Goal: Task Accomplishment & Management: Use online tool/utility

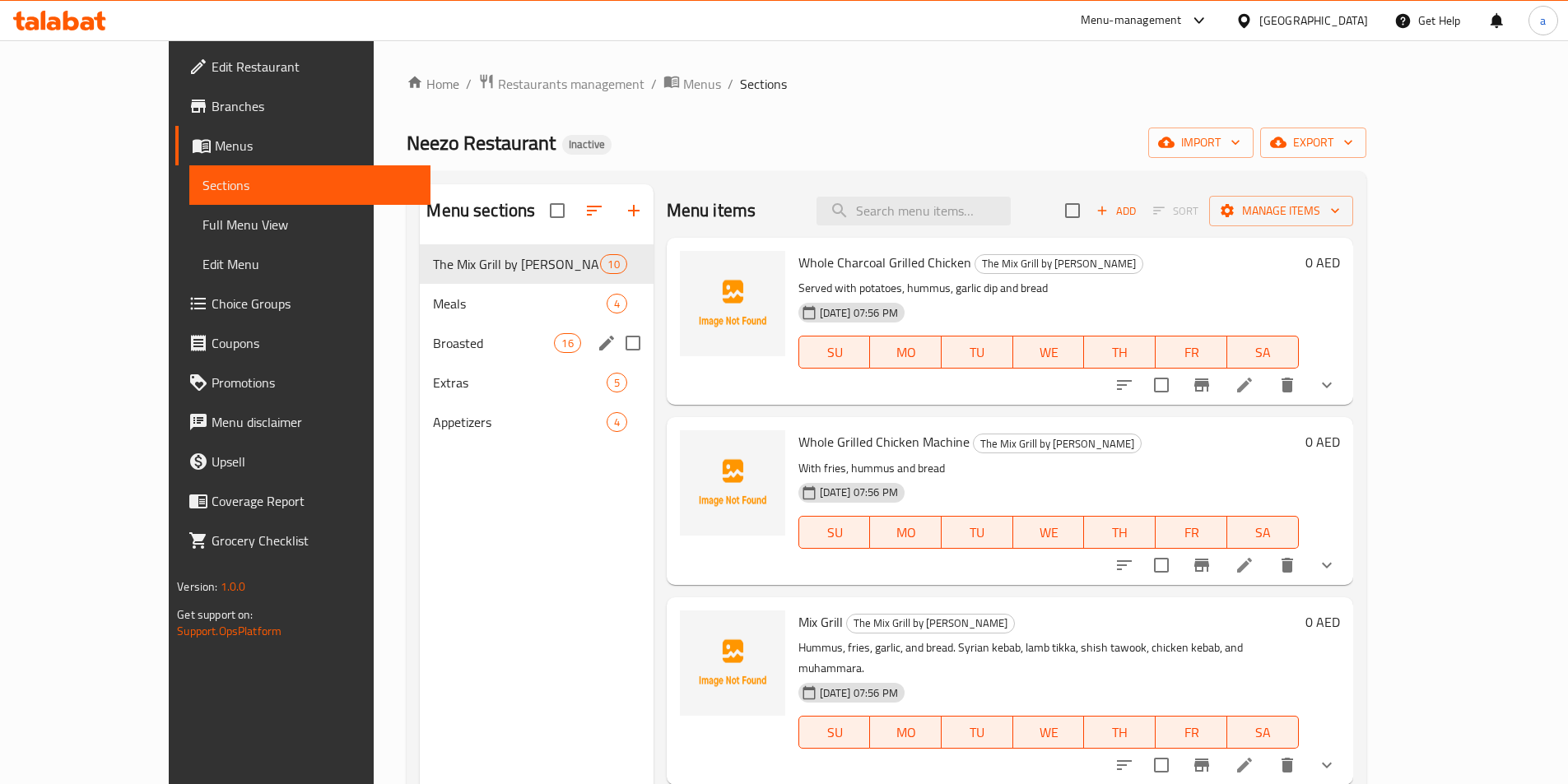
scroll to position [66, 0]
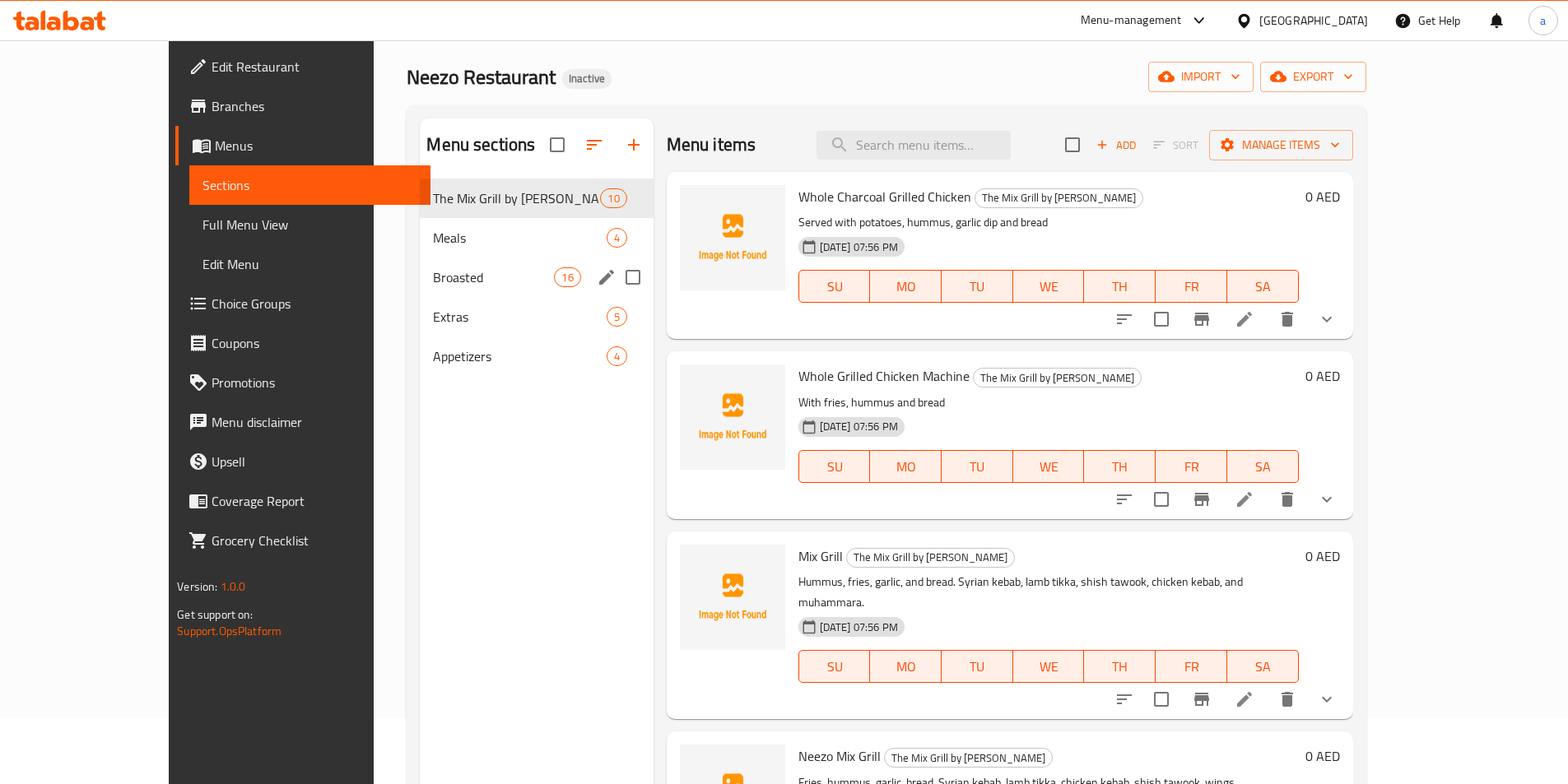
click at [433, 280] on span "Broasted" at bounding box center [493, 277] width 121 height 20
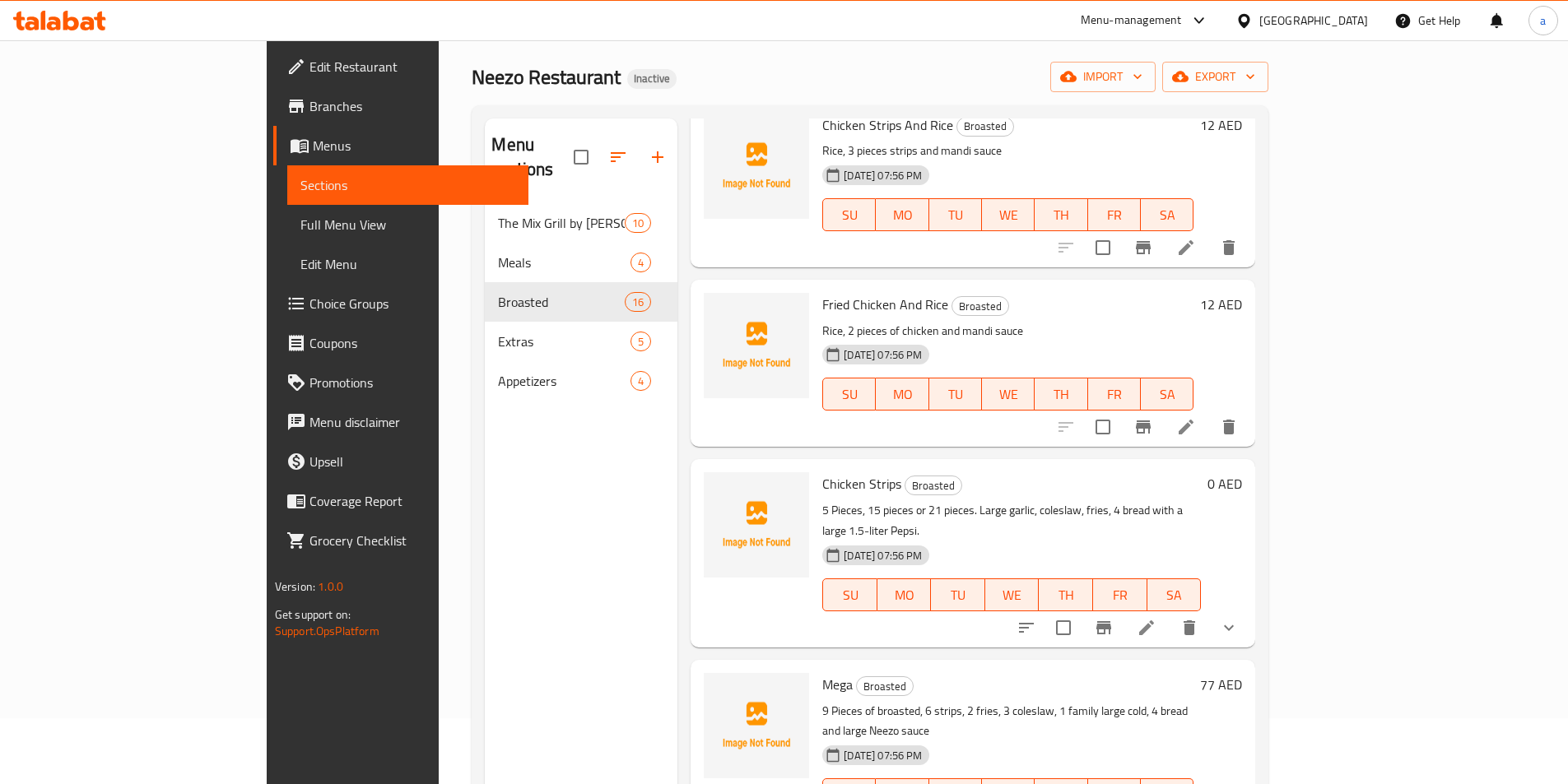
scroll to position [2056, 0]
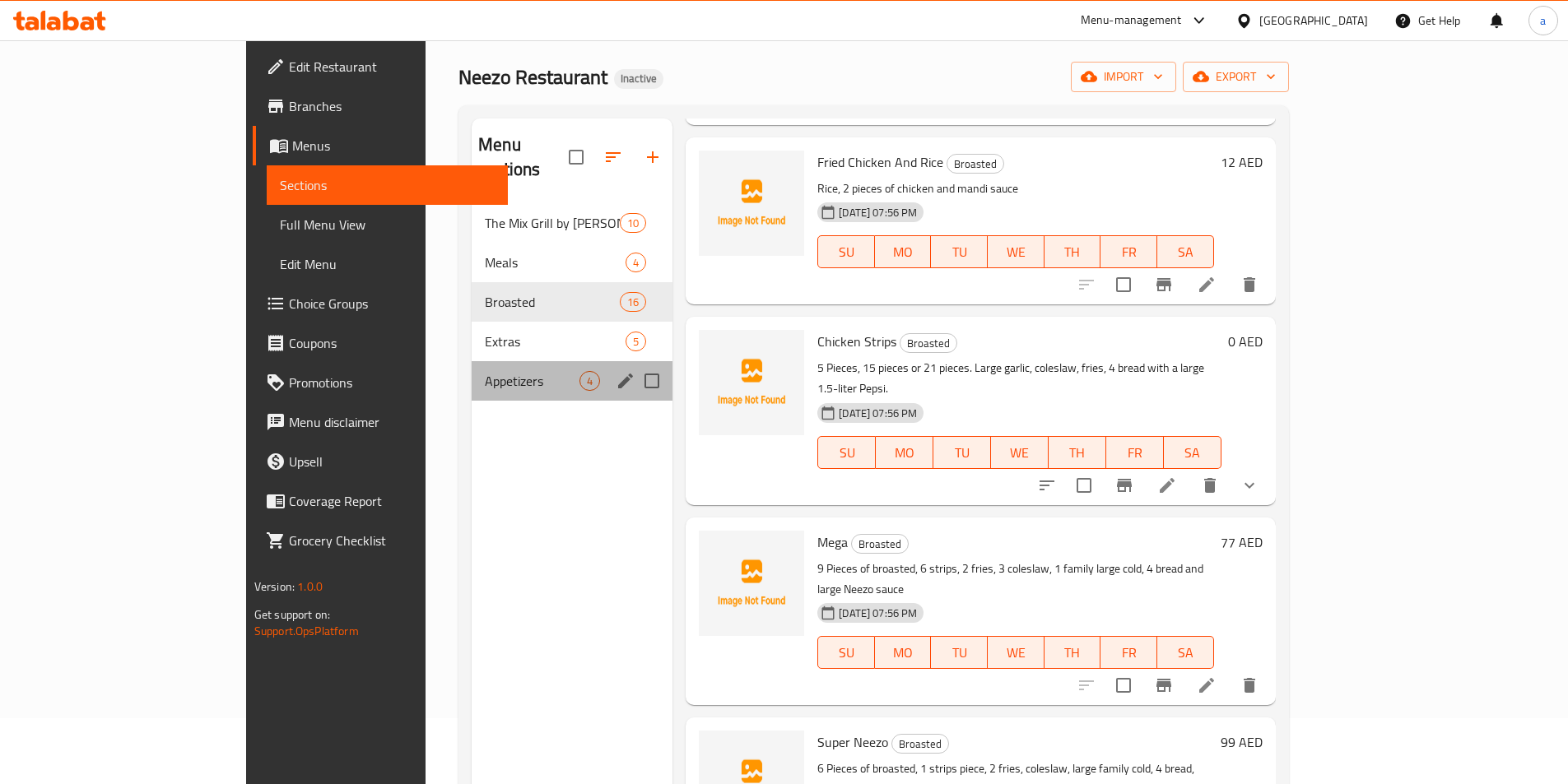
click at [472, 361] on div "Appetizers 4" at bounding box center [572, 380] width 201 height 39
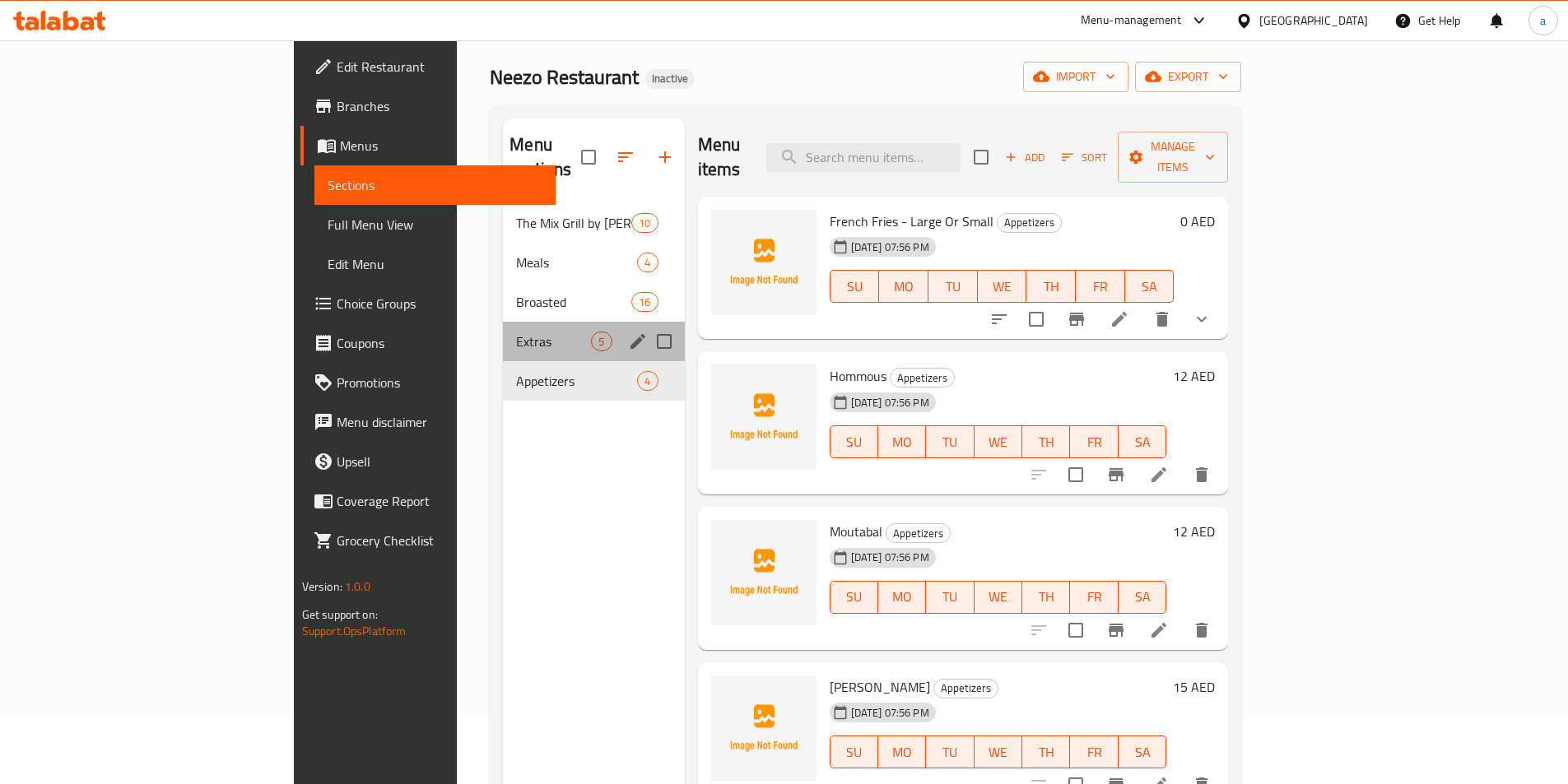
click at [503, 334] on div "Extras 5" at bounding box center [593, 340] width 181 height 39
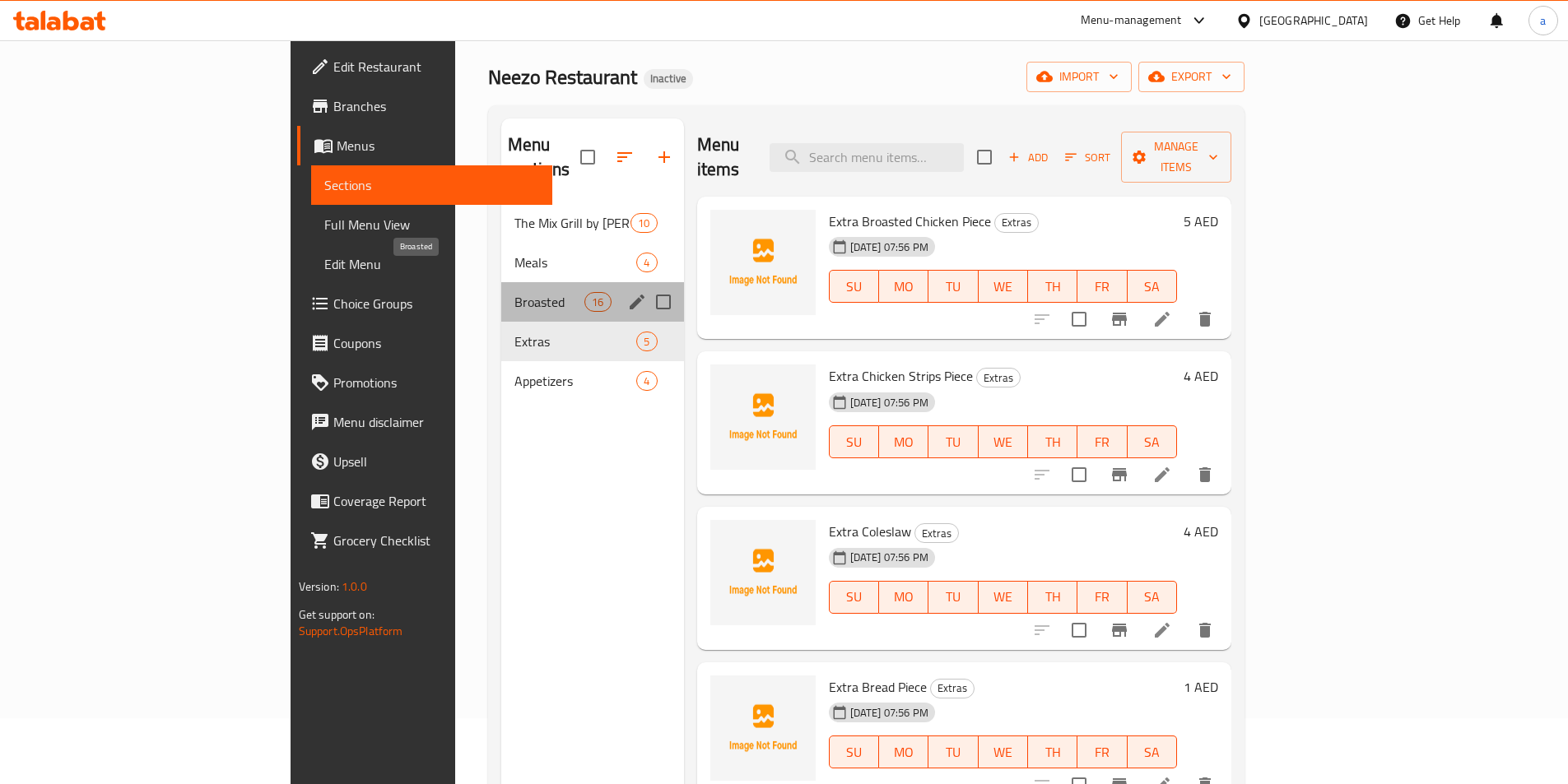
click at [514, 292] on span "Broasted" at bounding box center [549, 301] width 70 height 20
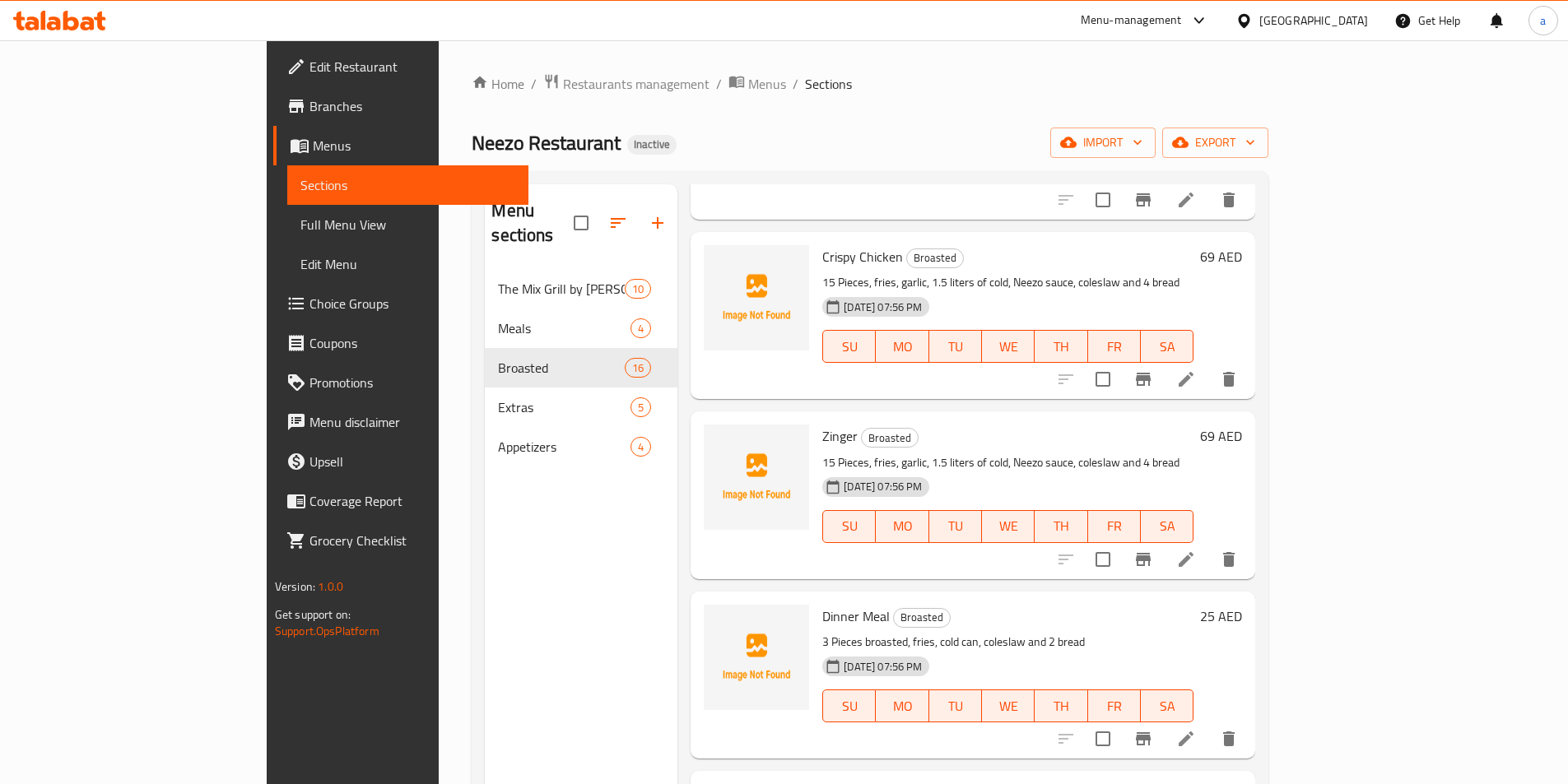
scroll to position [822, 0]
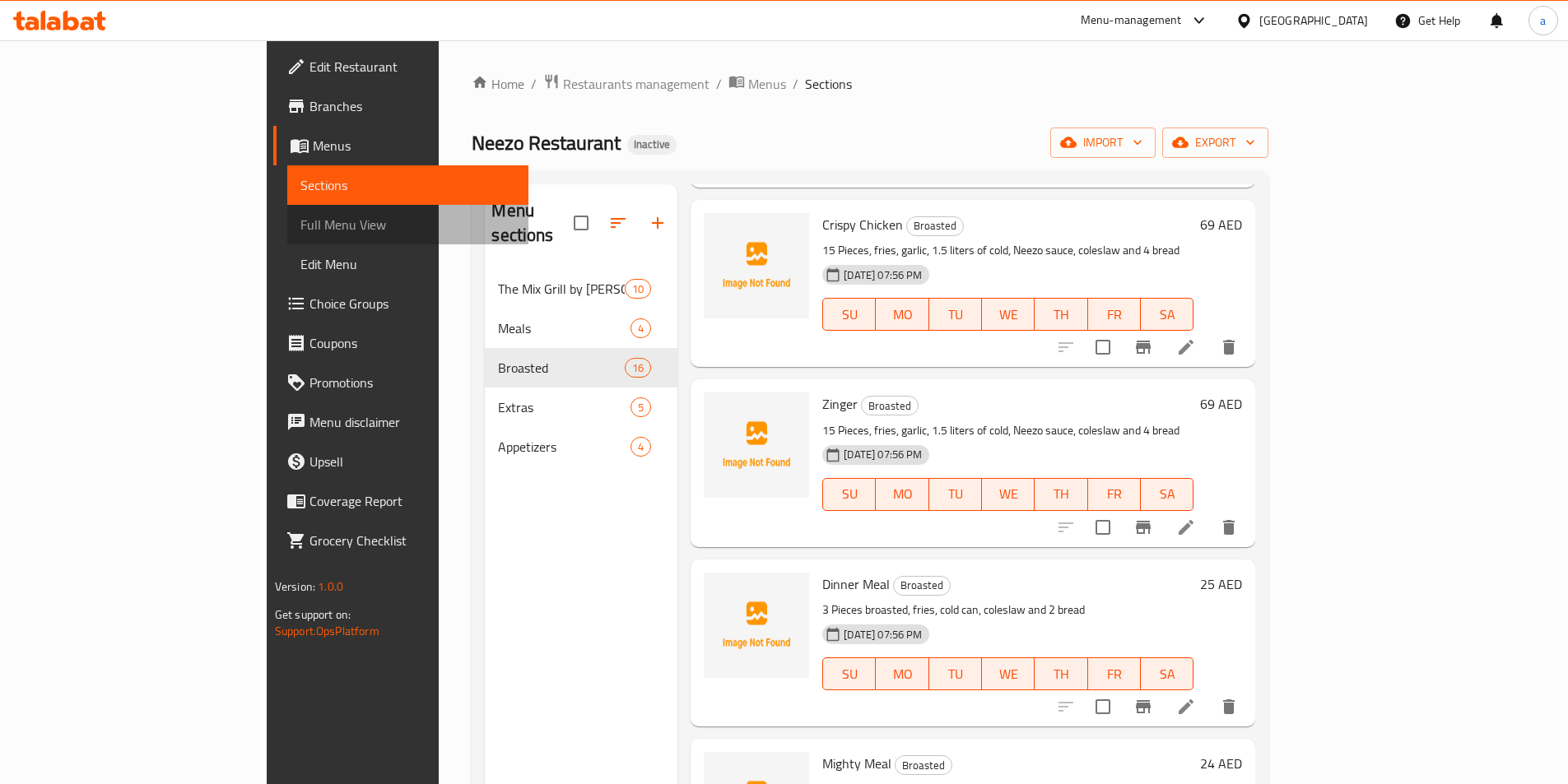
click at [288, 238] on link "Full Menu View" at bounding box center [408, 224] width 241 height 39
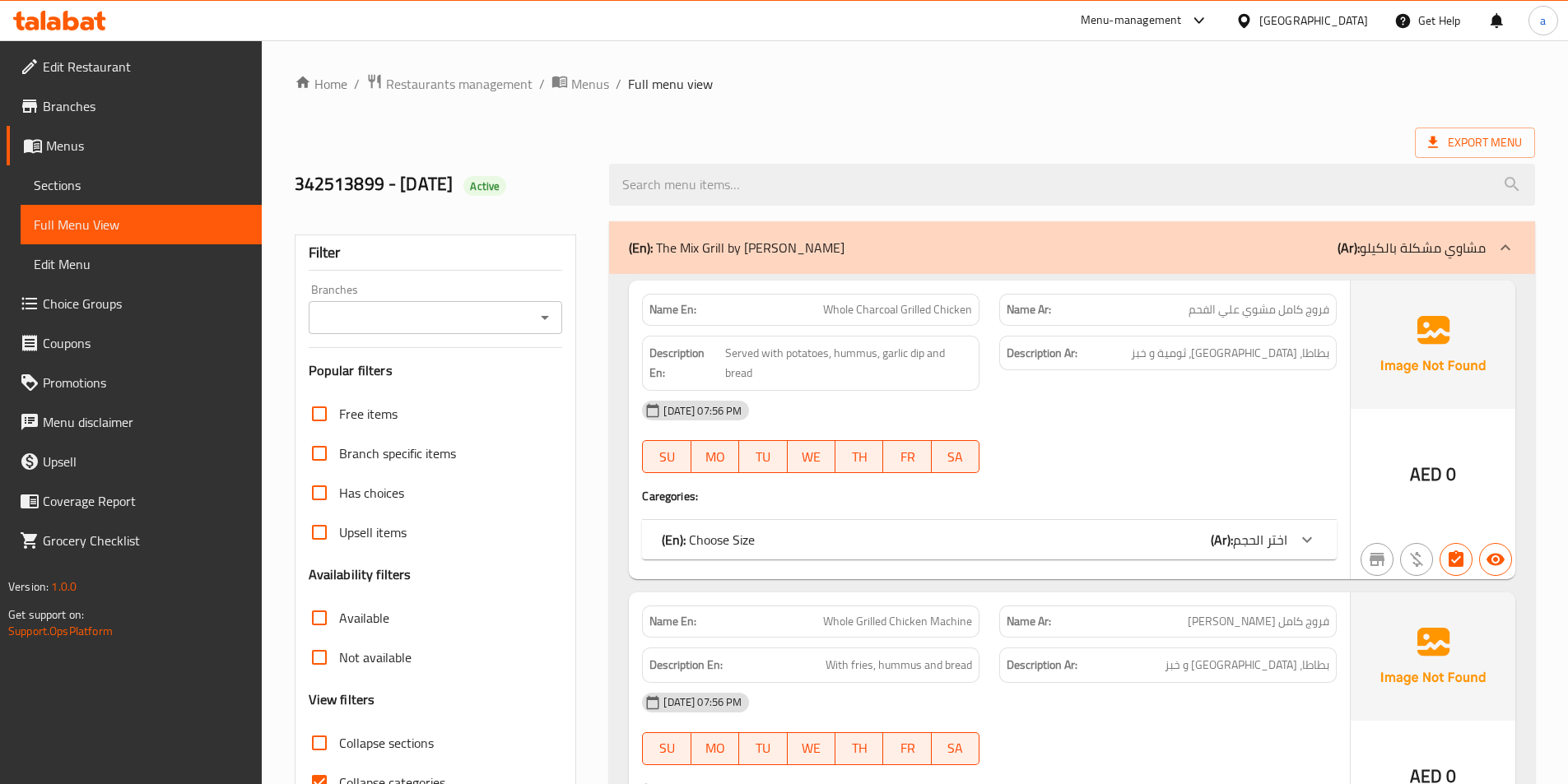
scroll to position [9150, 0]
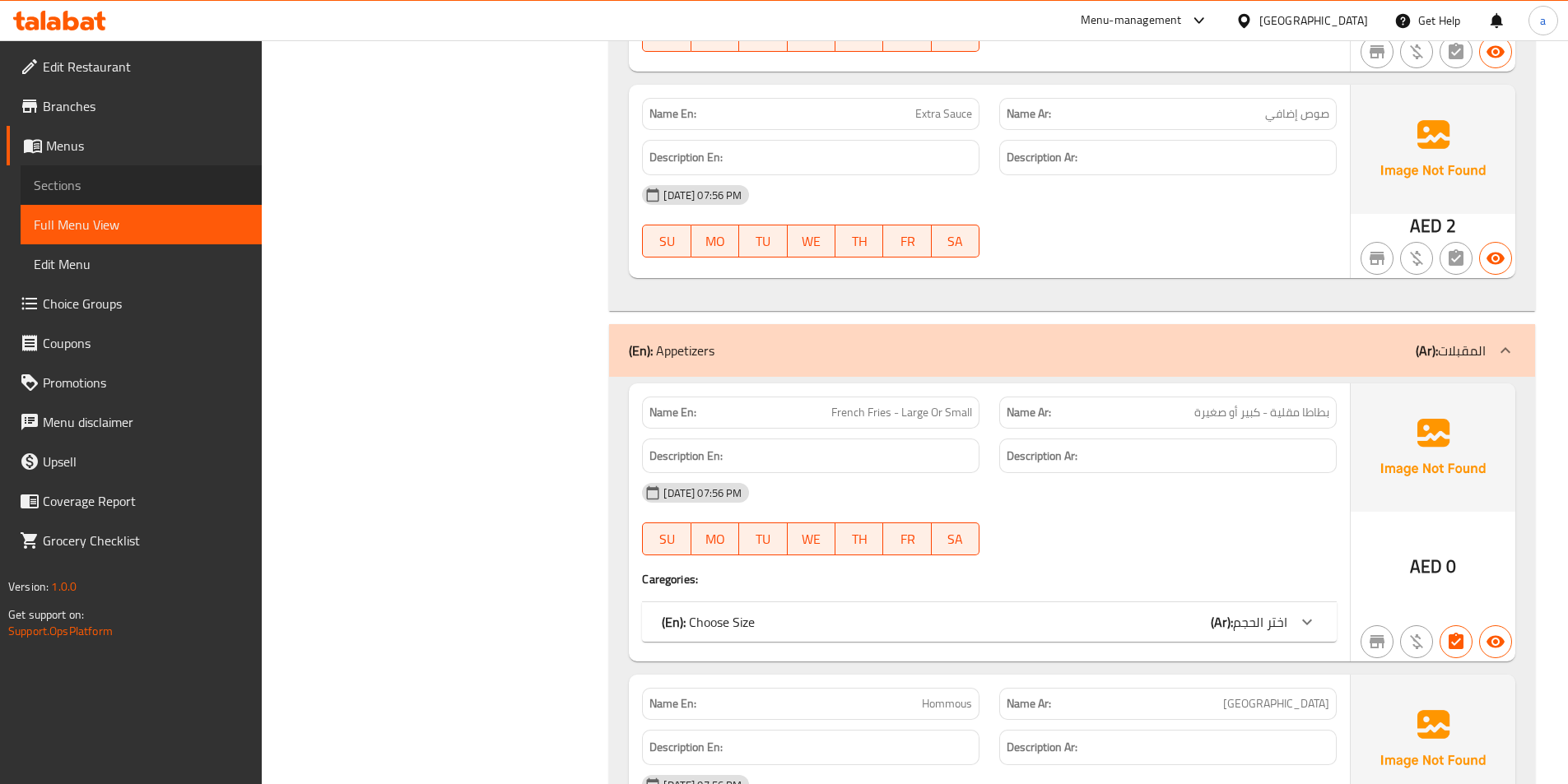
click at [99, 188] on span "Sections" at bounding box center [141, 185] width 215 height 20
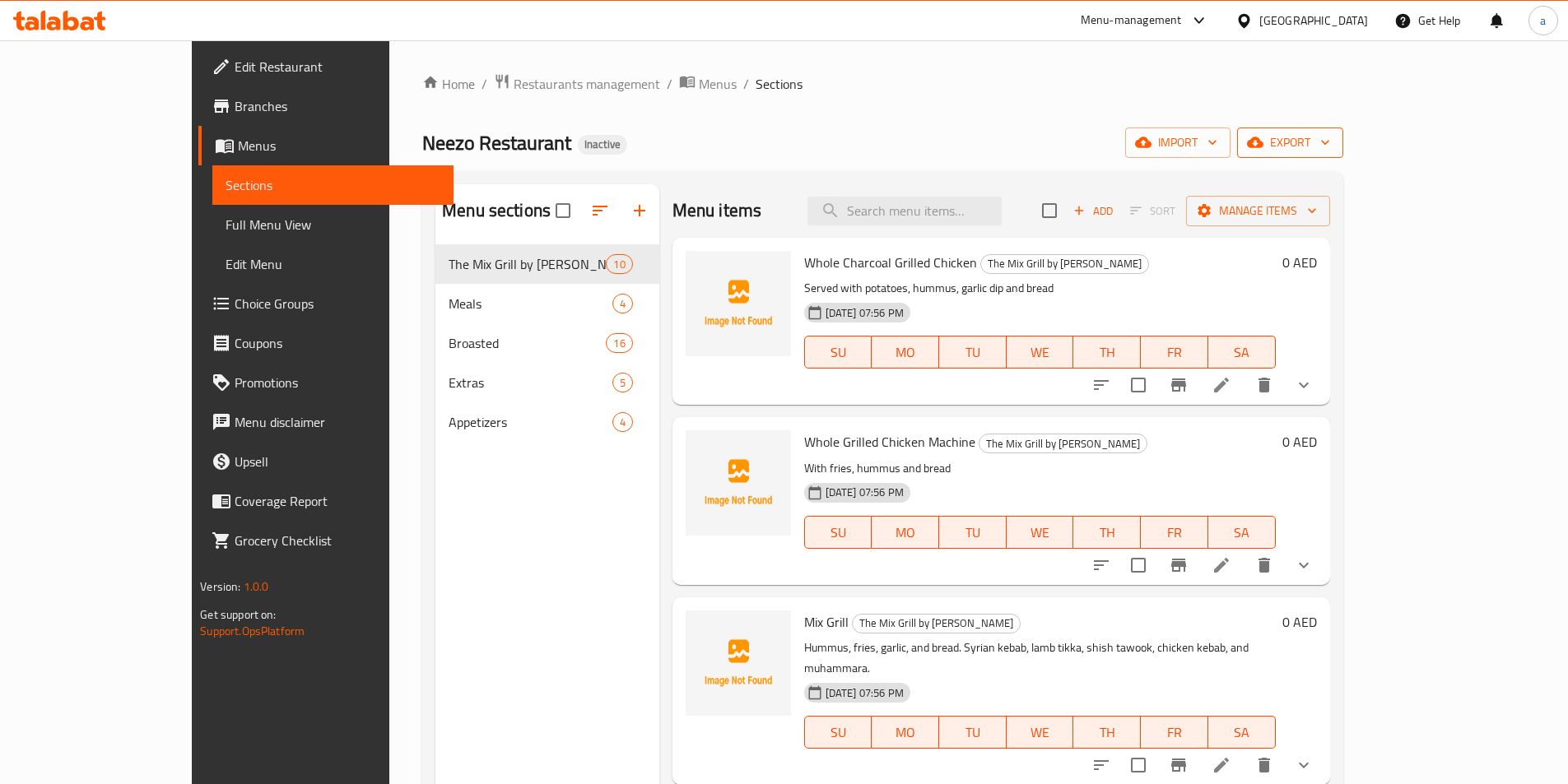
click at [1330, 146] on span "export" at bounding box center [1290, 143] width 80 height 21
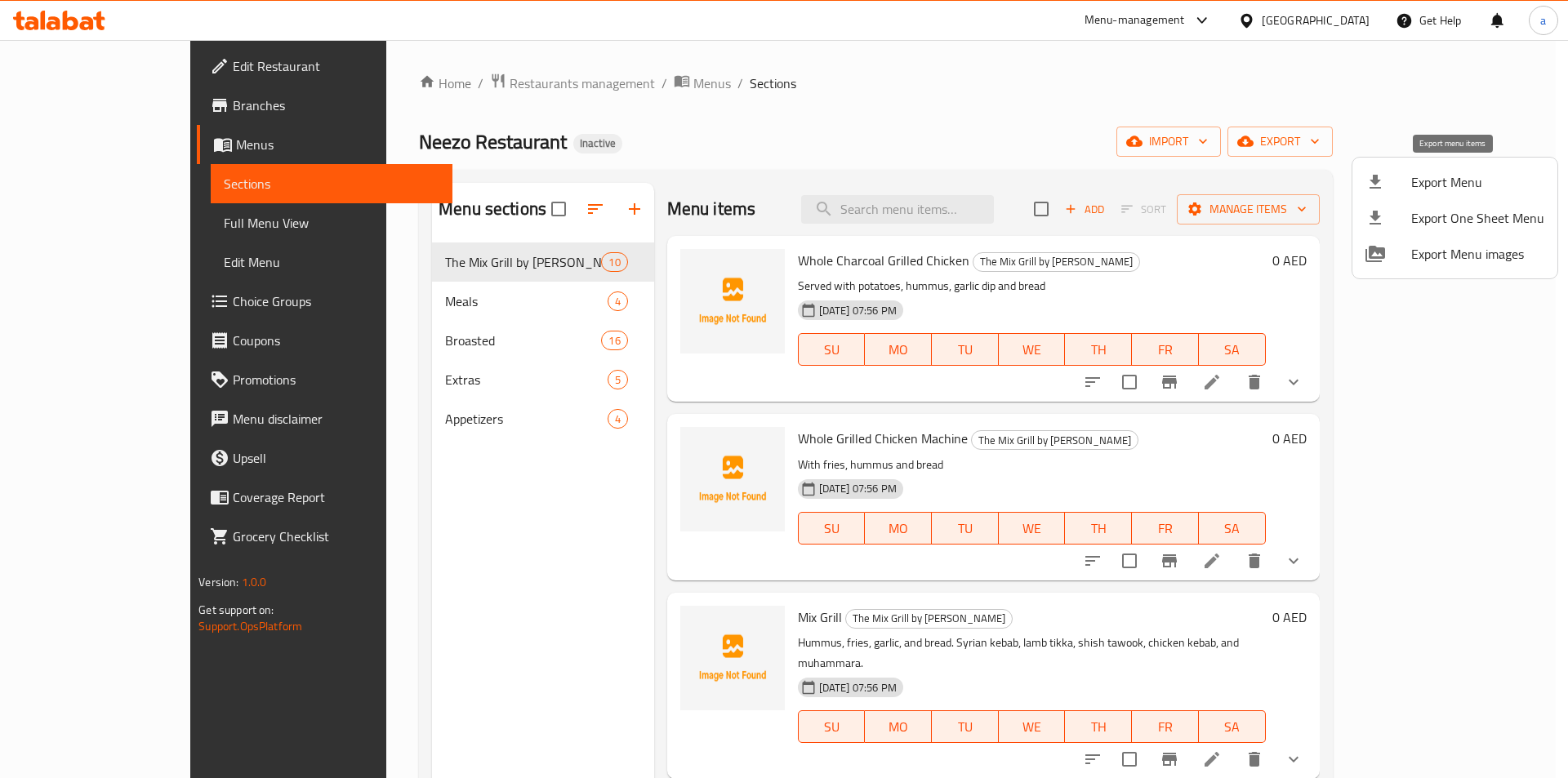
click at [1421, 174] on span "Export Menu" at bounding box center [1477, 182] width 133 height 20
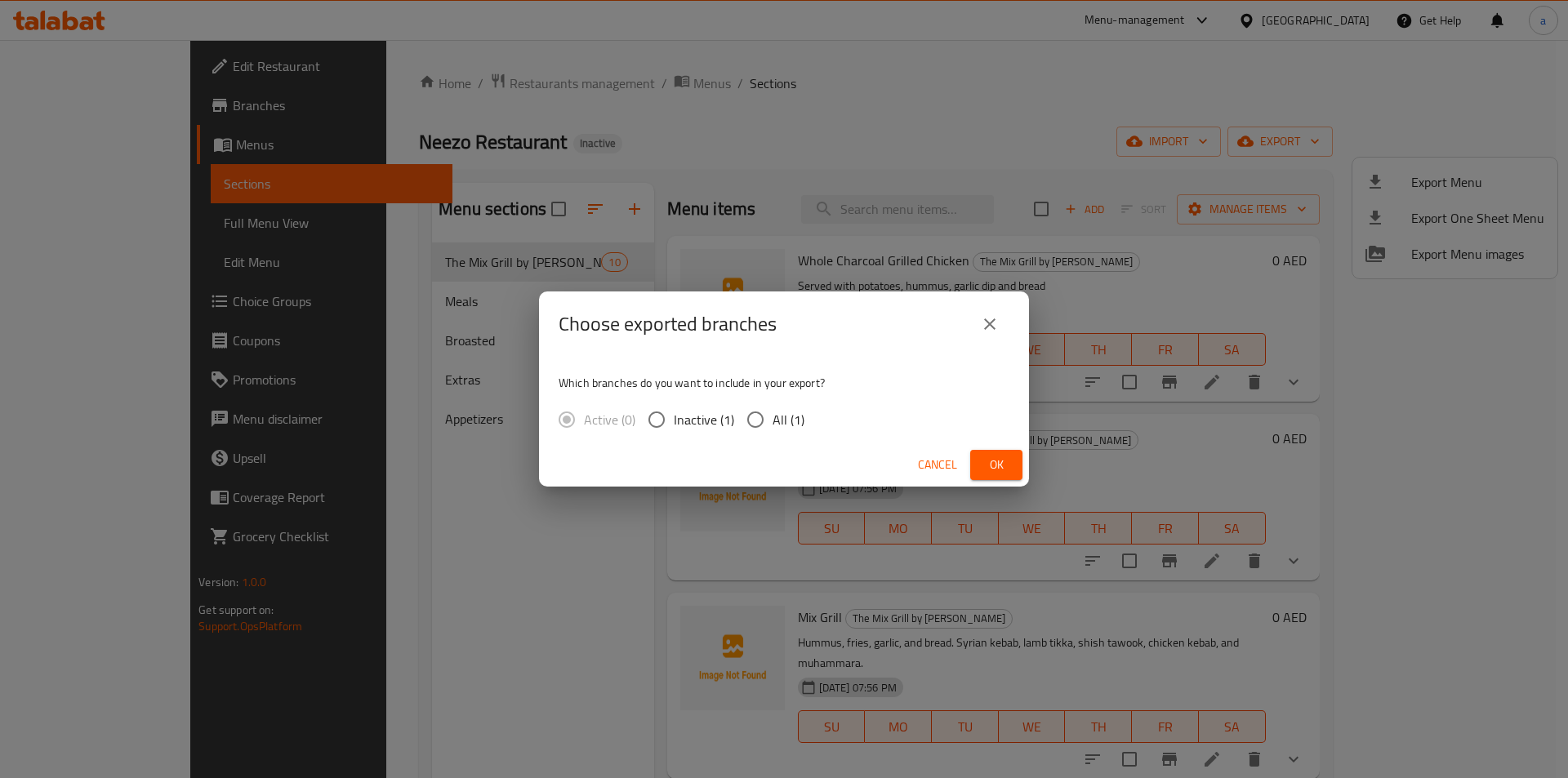
click at [795, 419] on span "All (1)" at bounding box center [788, 420] width 32 height 20
click at [772, 419] on input "All (1)" at bounding box center [755, 420] width 34 height 34
radio input "true"
click at [1013, 466] on button "Ok" at bounding box center [996, 464] width 53 height 30
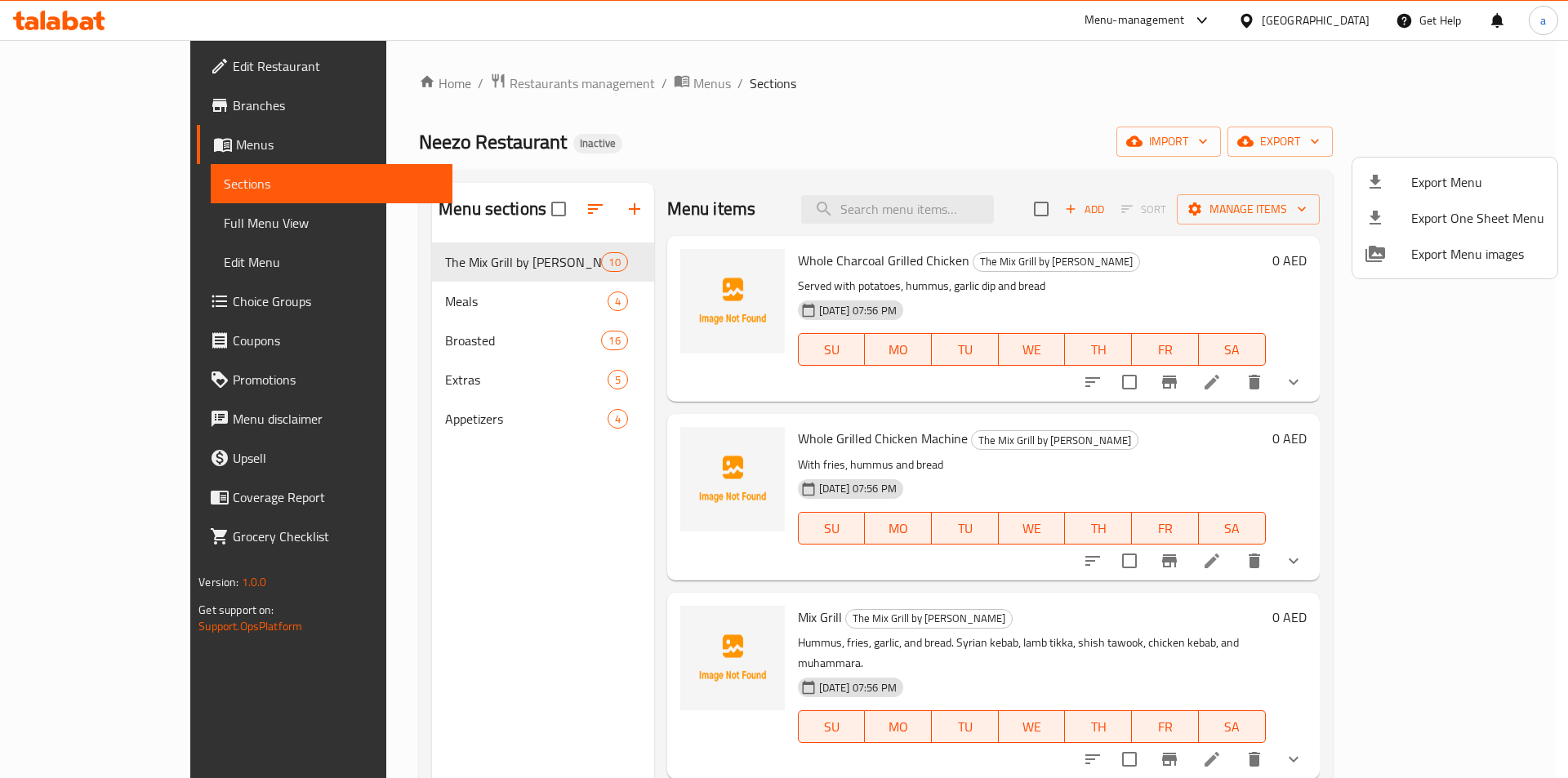
click at [1360, 151] on div at bounding box center [784, 389] width 1568 height 778
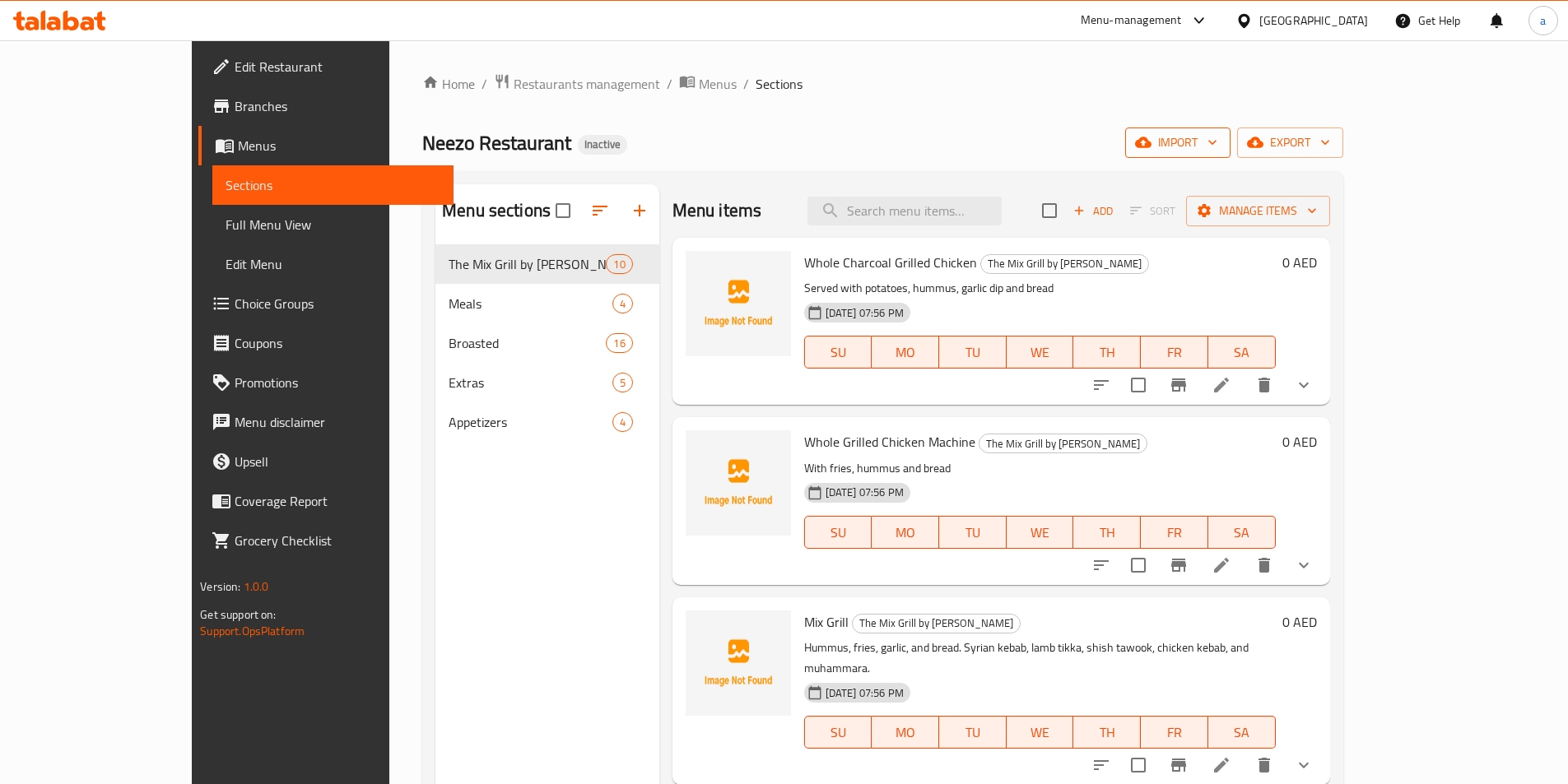
click at [1217, 146] on span "import" at bounding box center [1177, 143] width 79 height 21
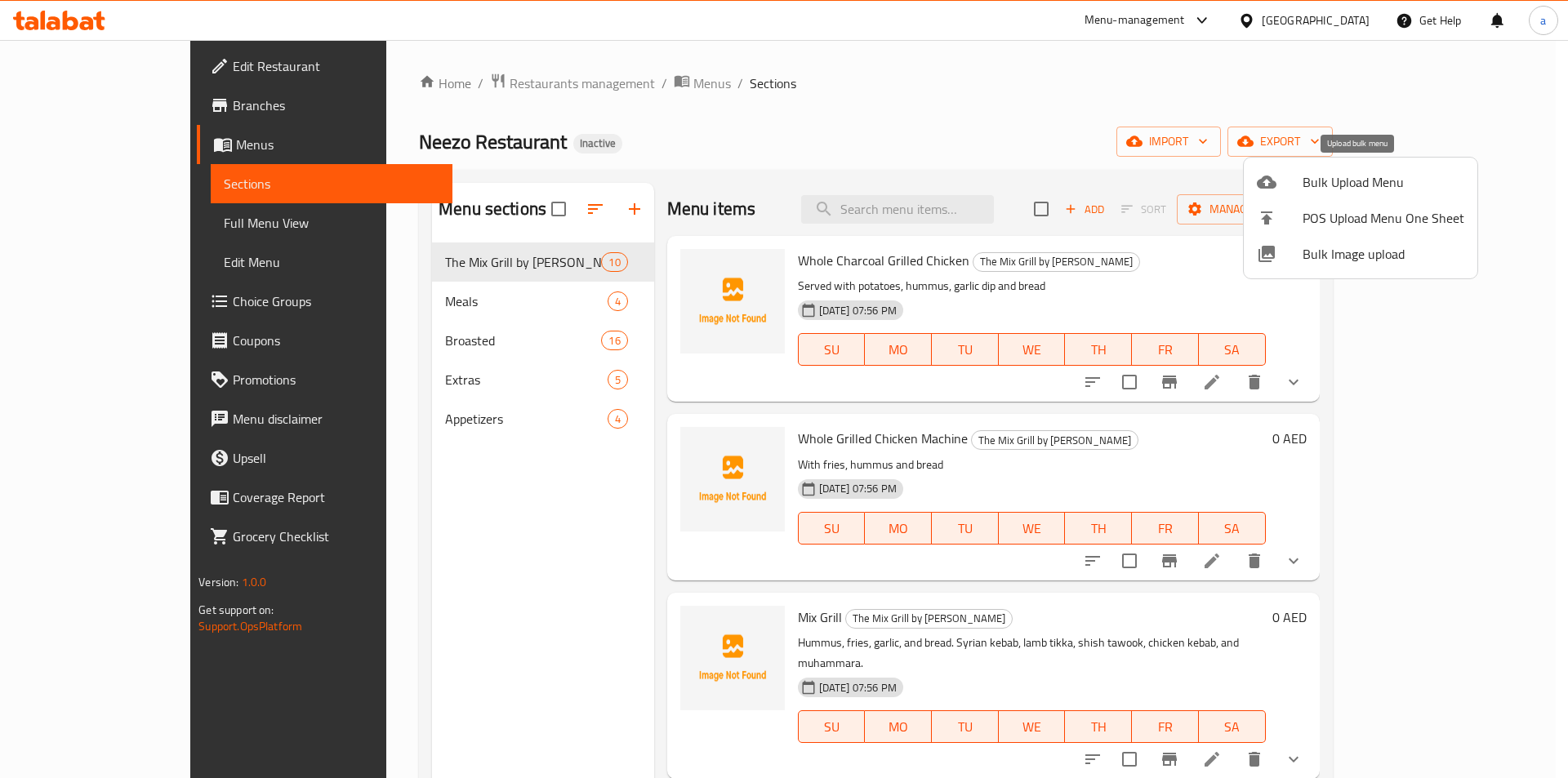
click at [1397, 180] on span "Bulk Upload Menu" at bounding box center [1384, 182] width 162 height 20
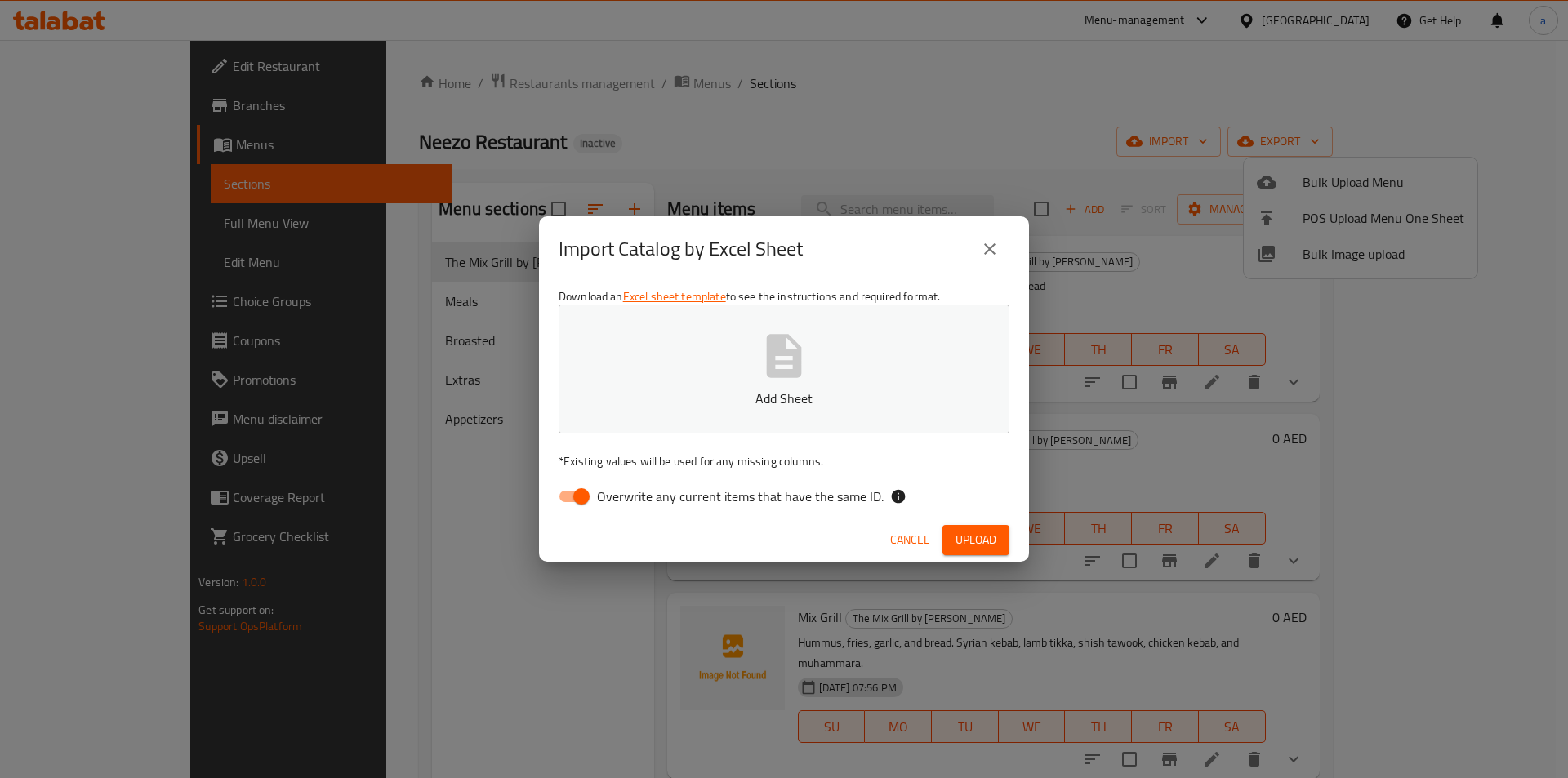
click at [771, 482] on label "Overwrite any current items that have the same ID." at bounding box center [716, 496] width 334 height 31
click at [628, 482] on input "Overwrite any current items that have the same ID." at bounding box center [581, 496] width 93 height 31
checkbox input "false"
click at [790, 396] on p "Add Sheet" at bounding box center [784, 398] width 400 height 20
click at [994, 545] on span "Upload" at bounding box center [975, 540] width 41 height 21
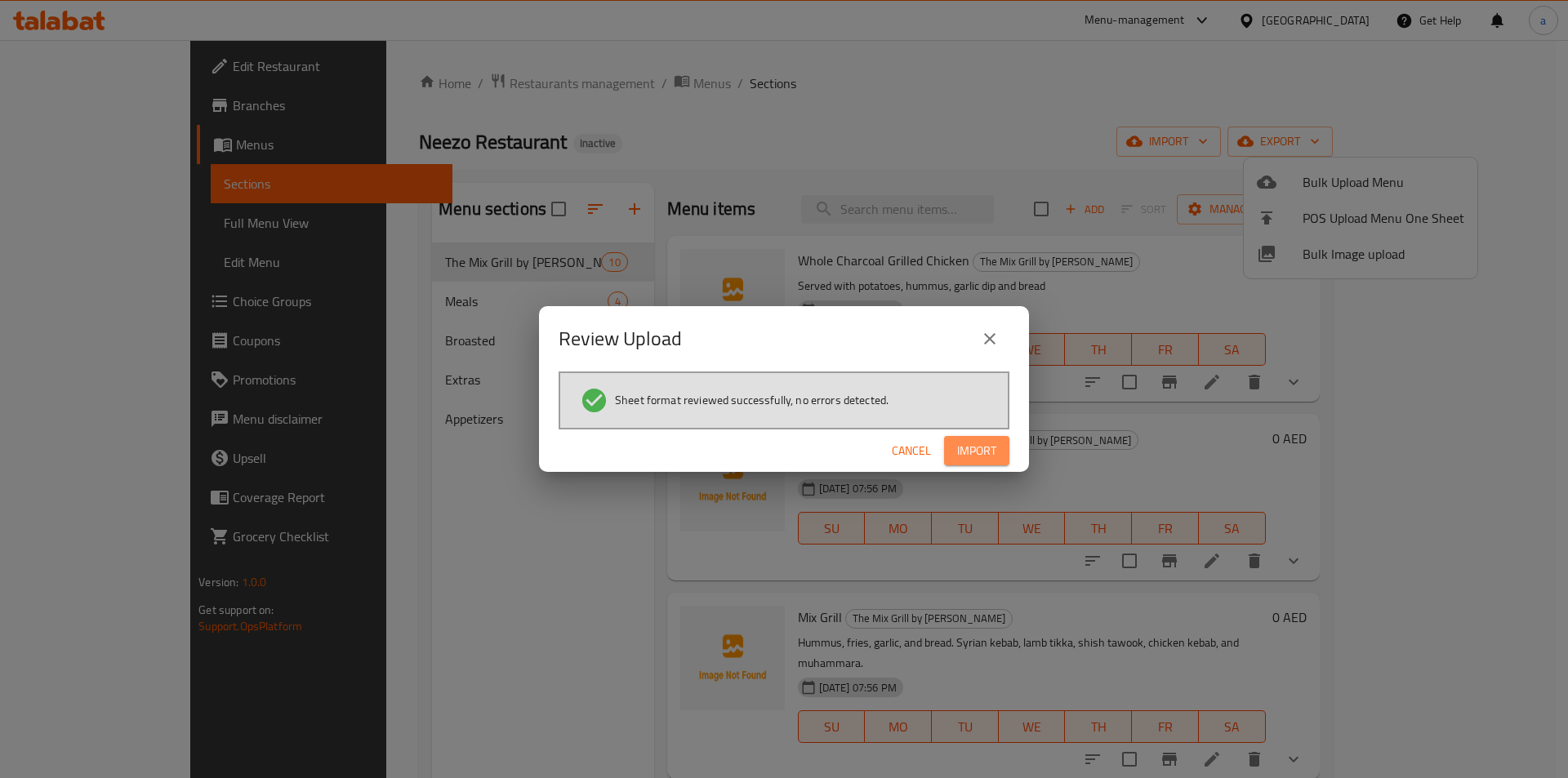
click at [984, 454] on span "Import" at bounding box center [976, 451] width 39 height 21
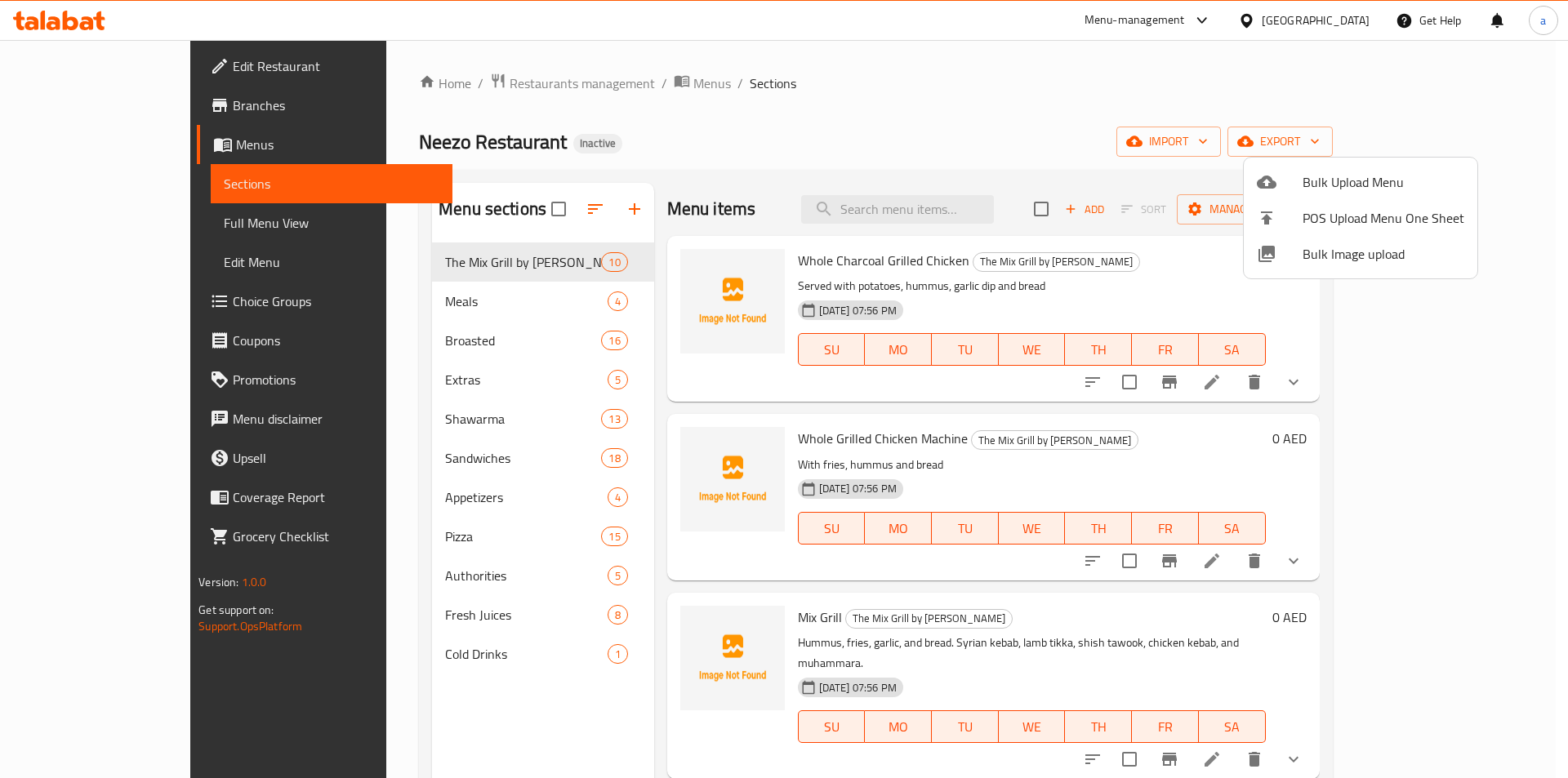
click at [47, 214] on div at bounding box center [784, 389] width 1568 height 778
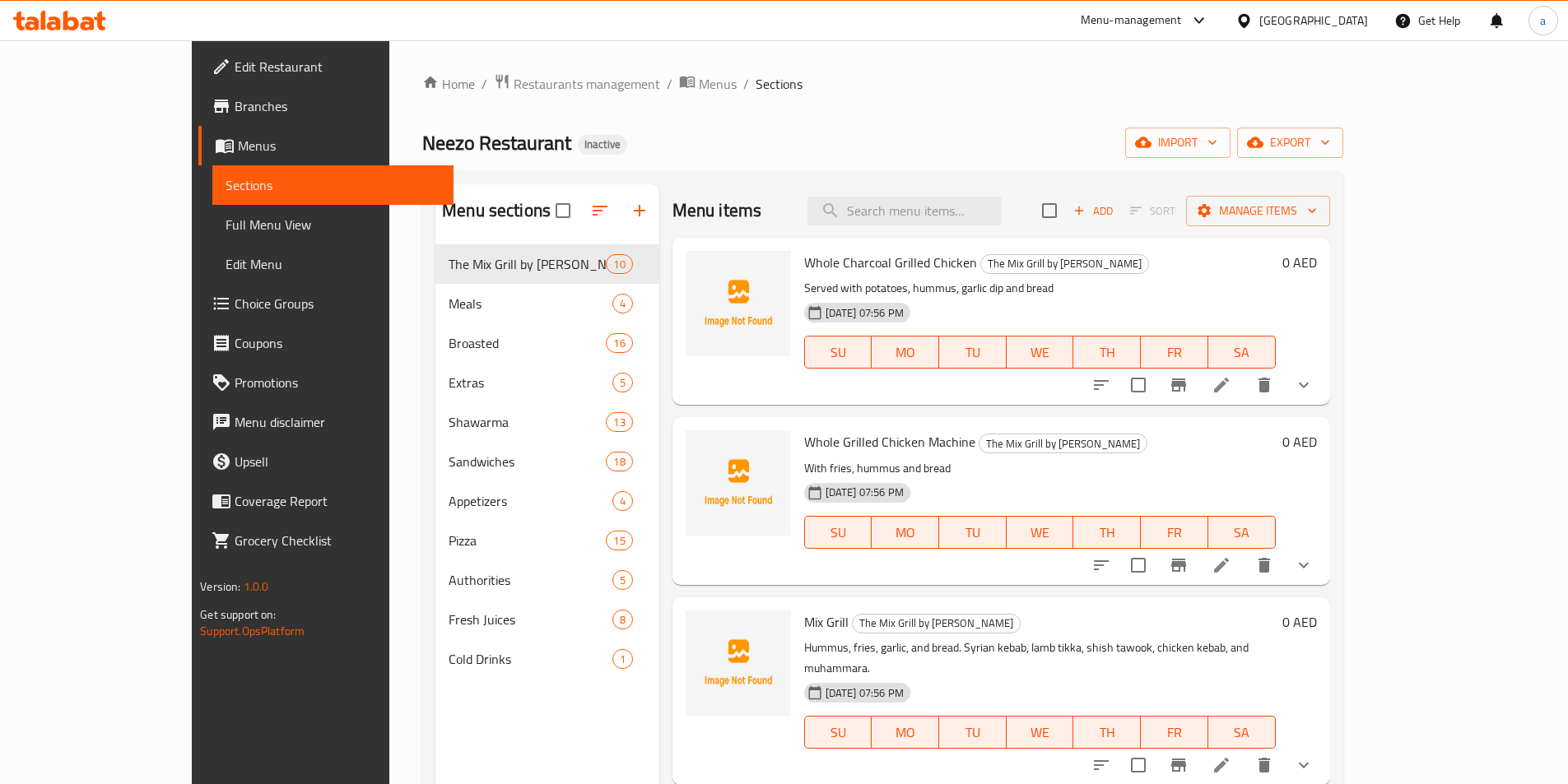
click at [226, 226] on span "Full Menu View" at bounding box center [333, 224] width 215 height 20
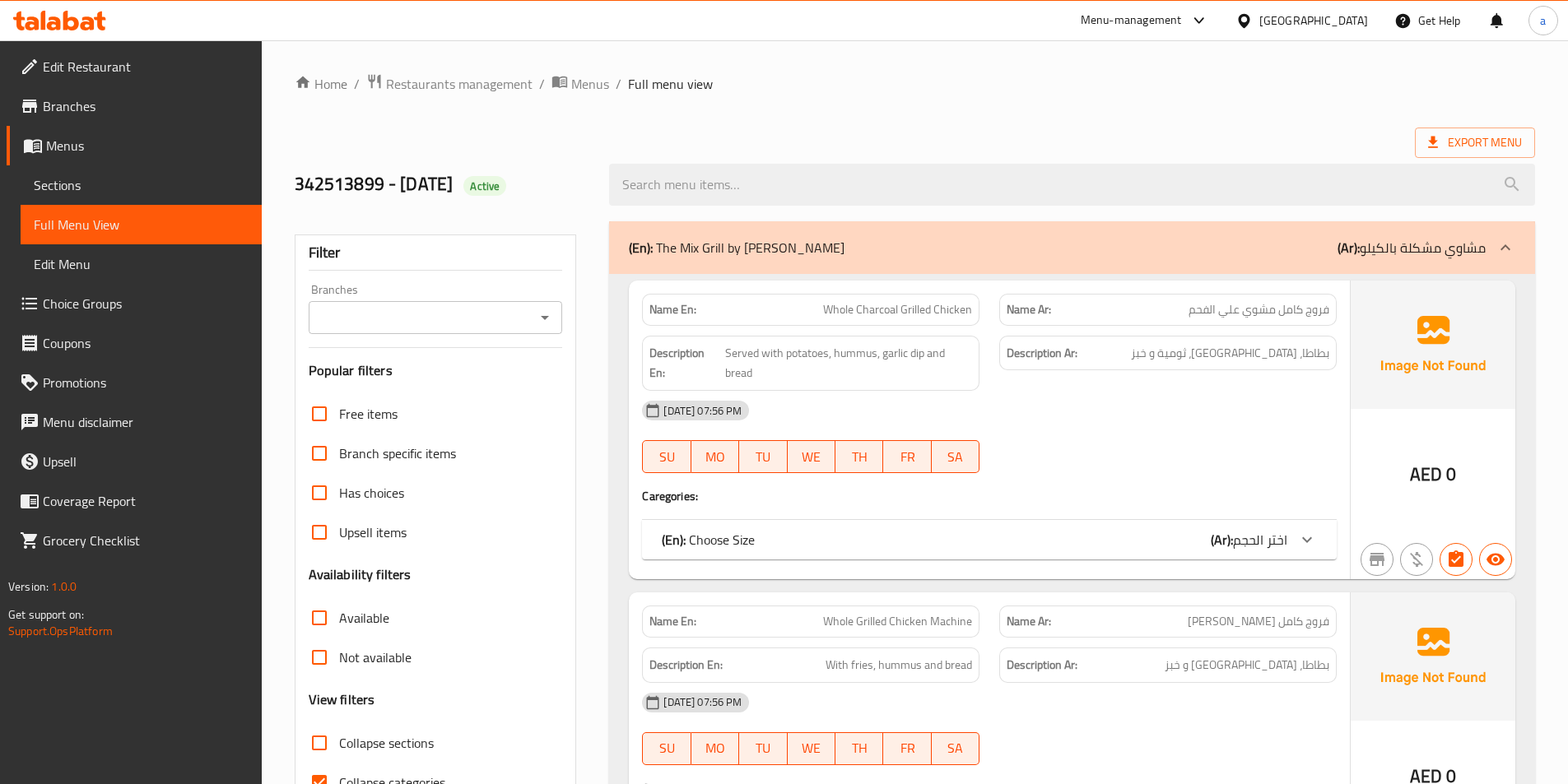
scroll to position [329, 0]
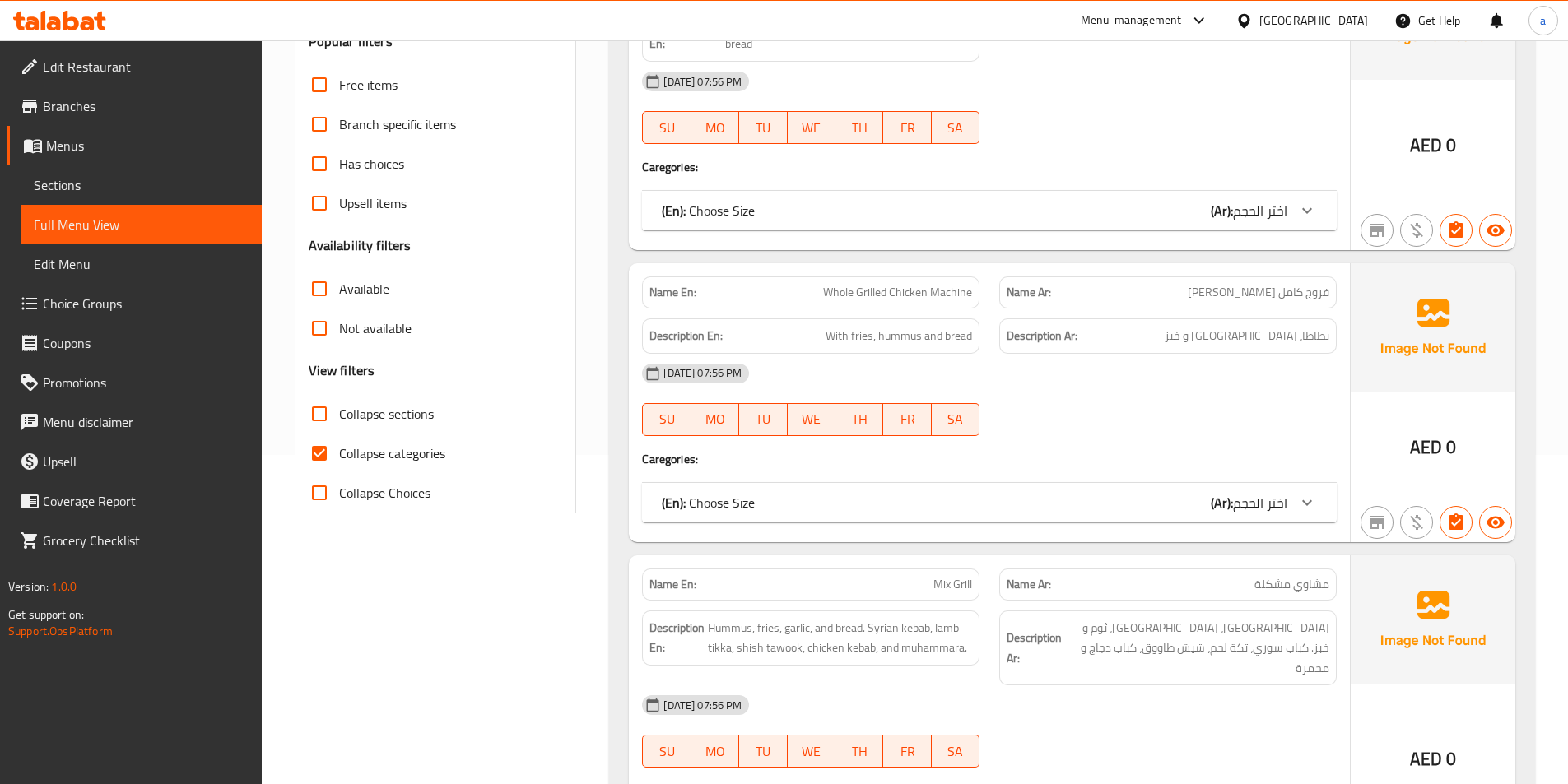
click at [378, 457] on span "Collapse categories" at bounding box center [392, 453] width 106 height 20
click at [339, 457] on input "Collapse categories" at bounding box center [319, 452] width 39 height 39
checkbox input "false"
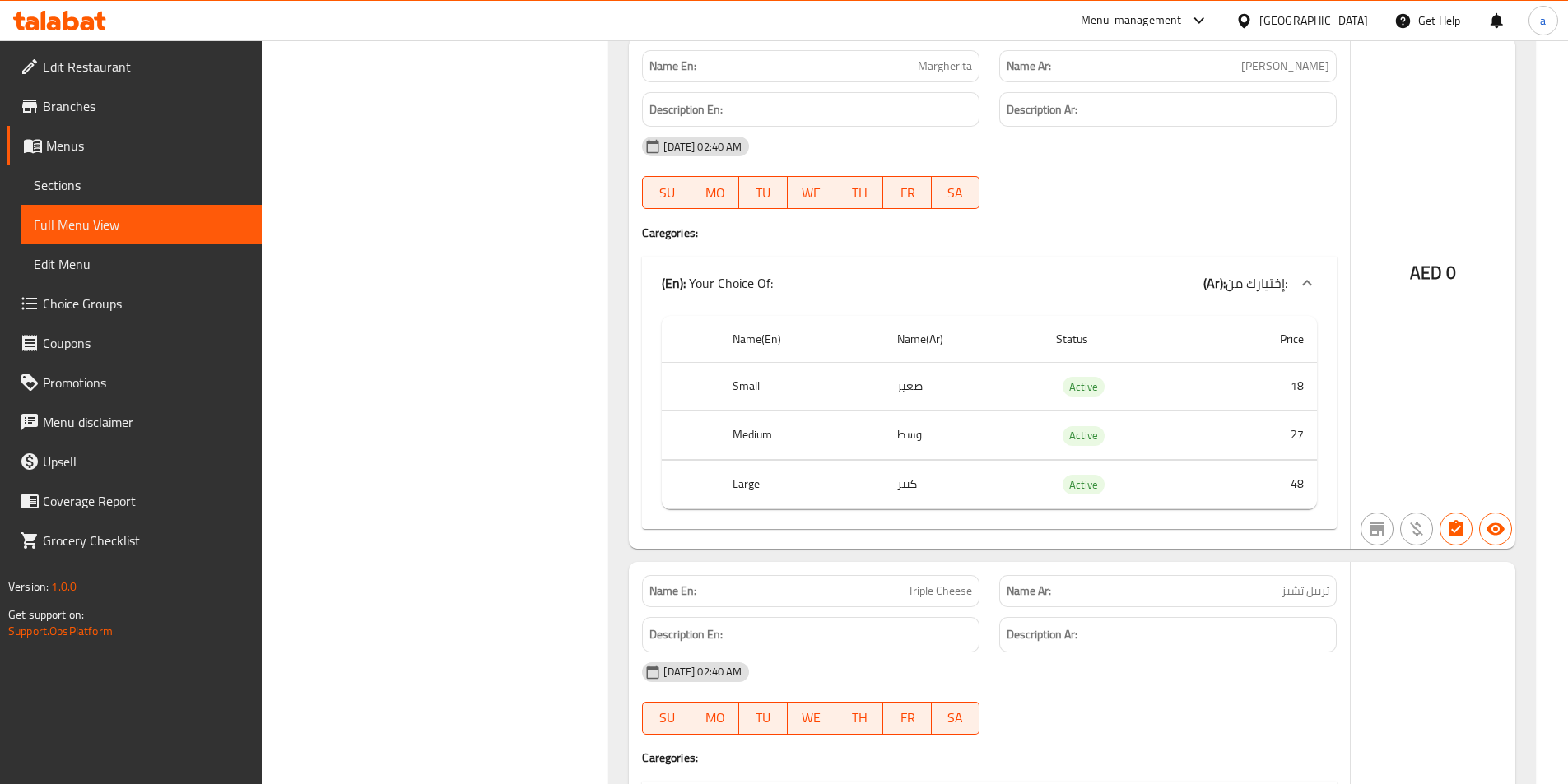
scroll to position [30125, 0]
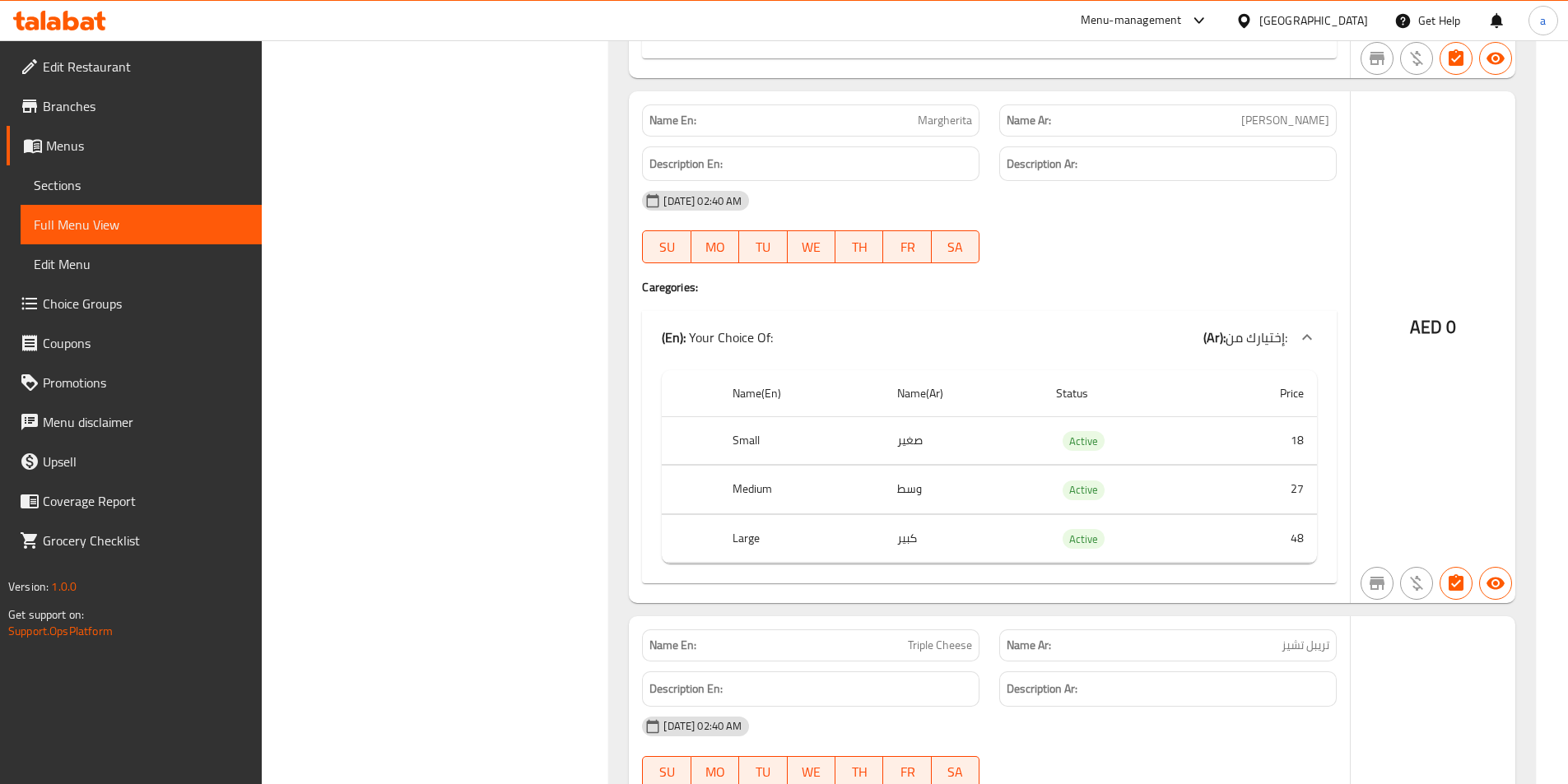
click at [121, 184] on span "Sections" at bounding box center [141, 185] width 215 height 20
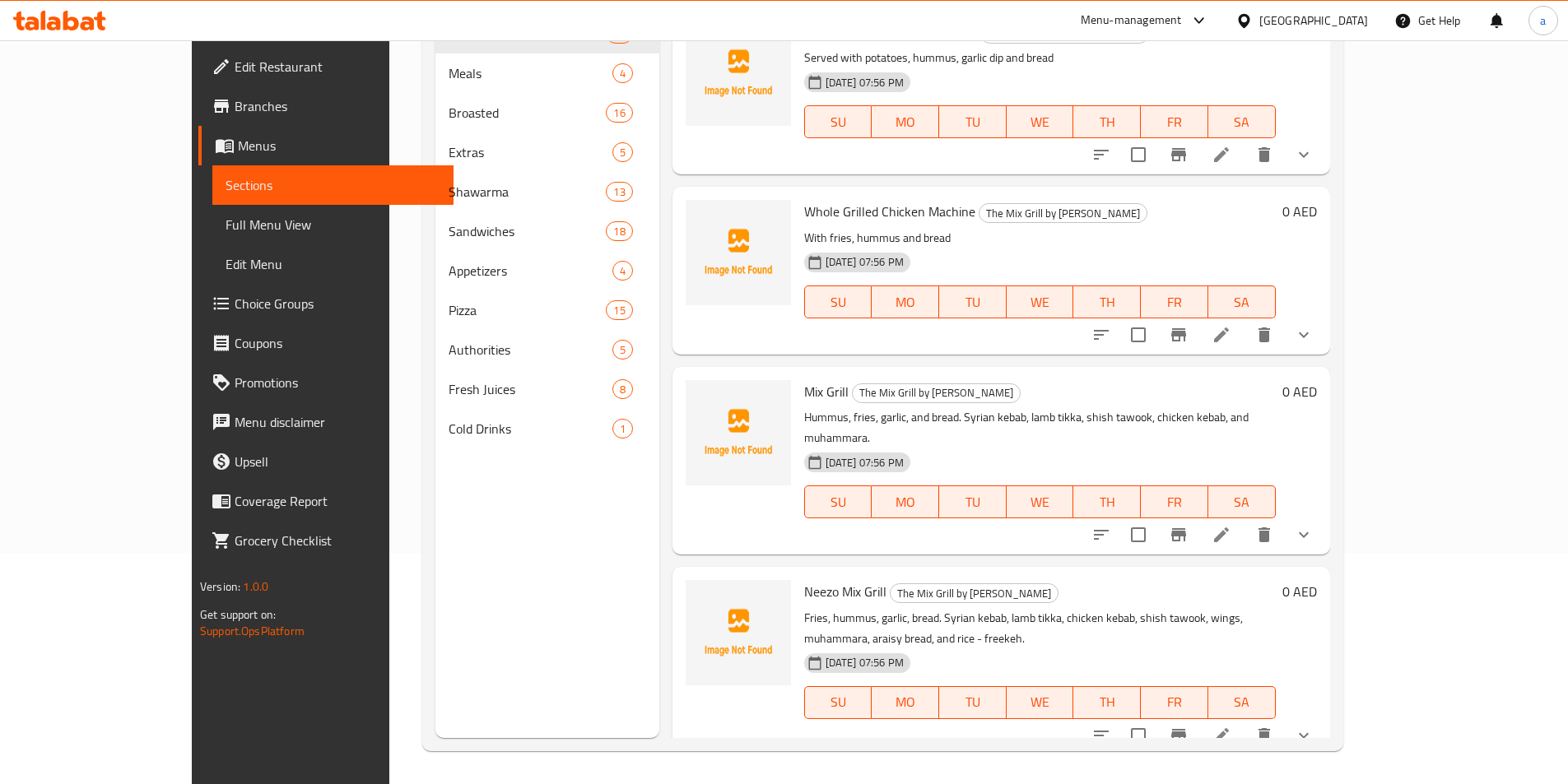
scroll to position [230, 0]
click at [226, 229] on span "Full Menu View" at bounding box center [333, 224] width 215 height 20
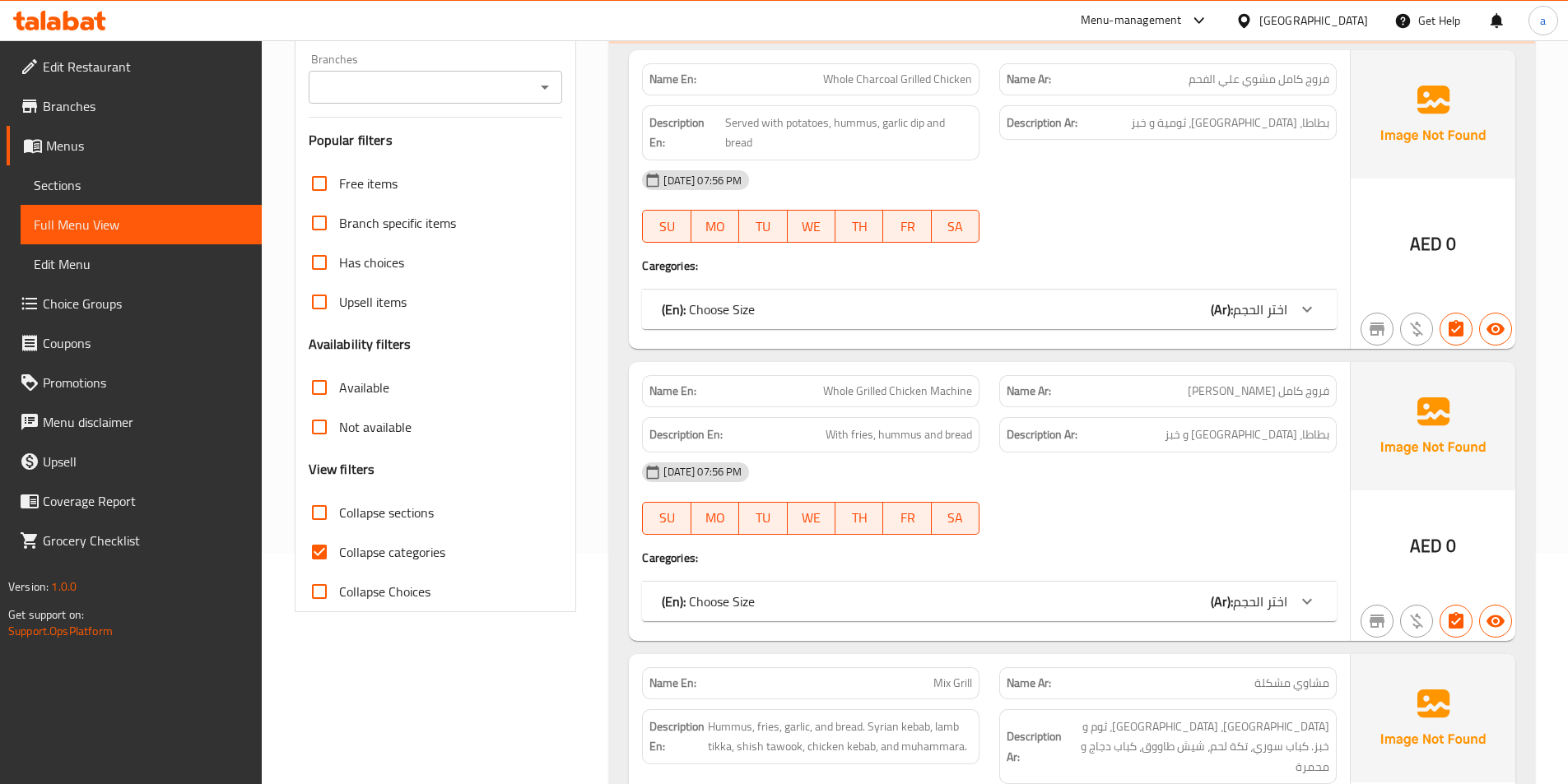
click at [336, 554] on input "Collapse categories" at bounding box center [319, 551] width 39 height 39
checkbox input "false"
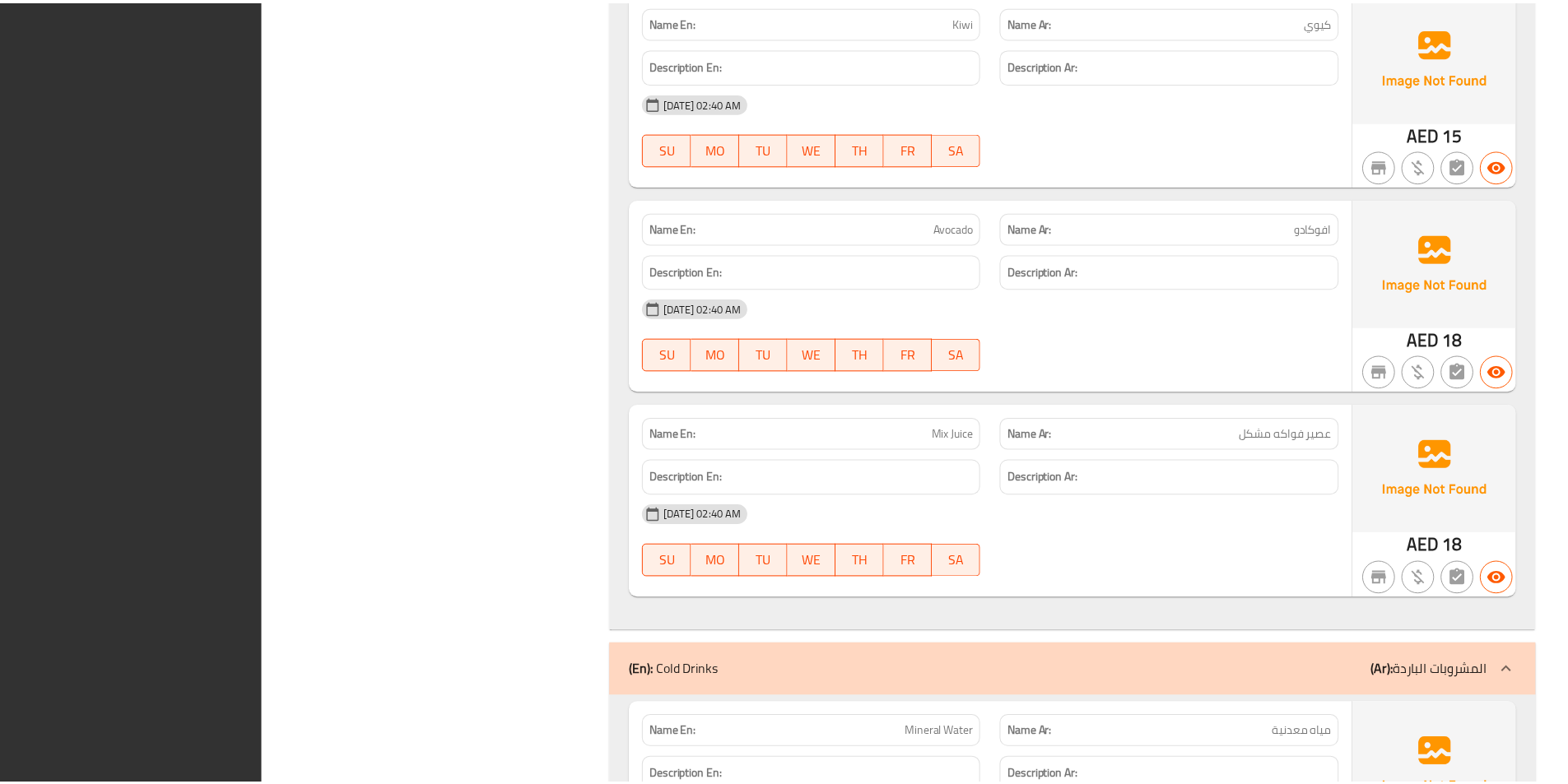
scroll to position [34175, 0]
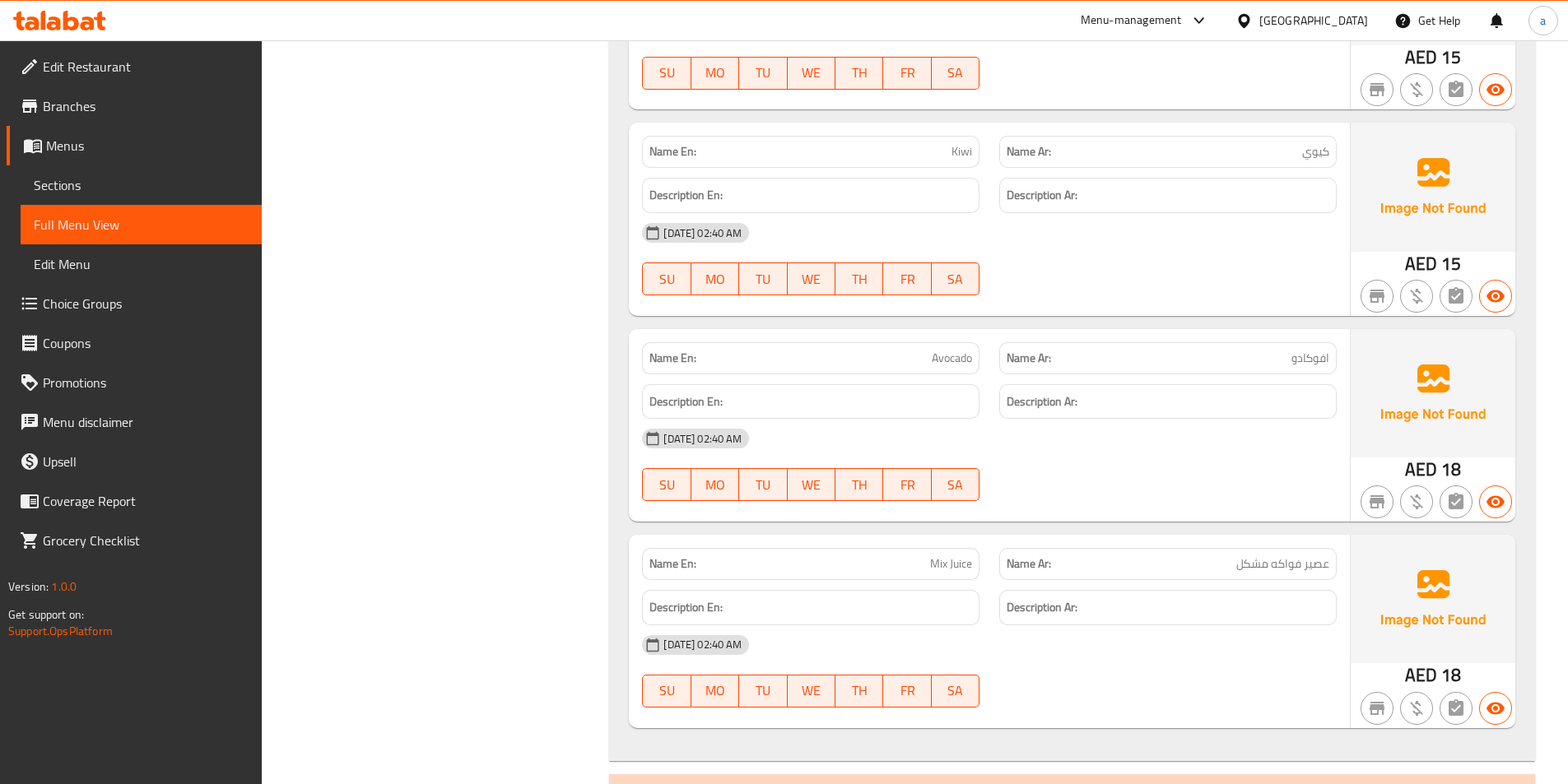
click at [206, 181] on span "Sections" at bounding box center [141, 185] width 215 height 20
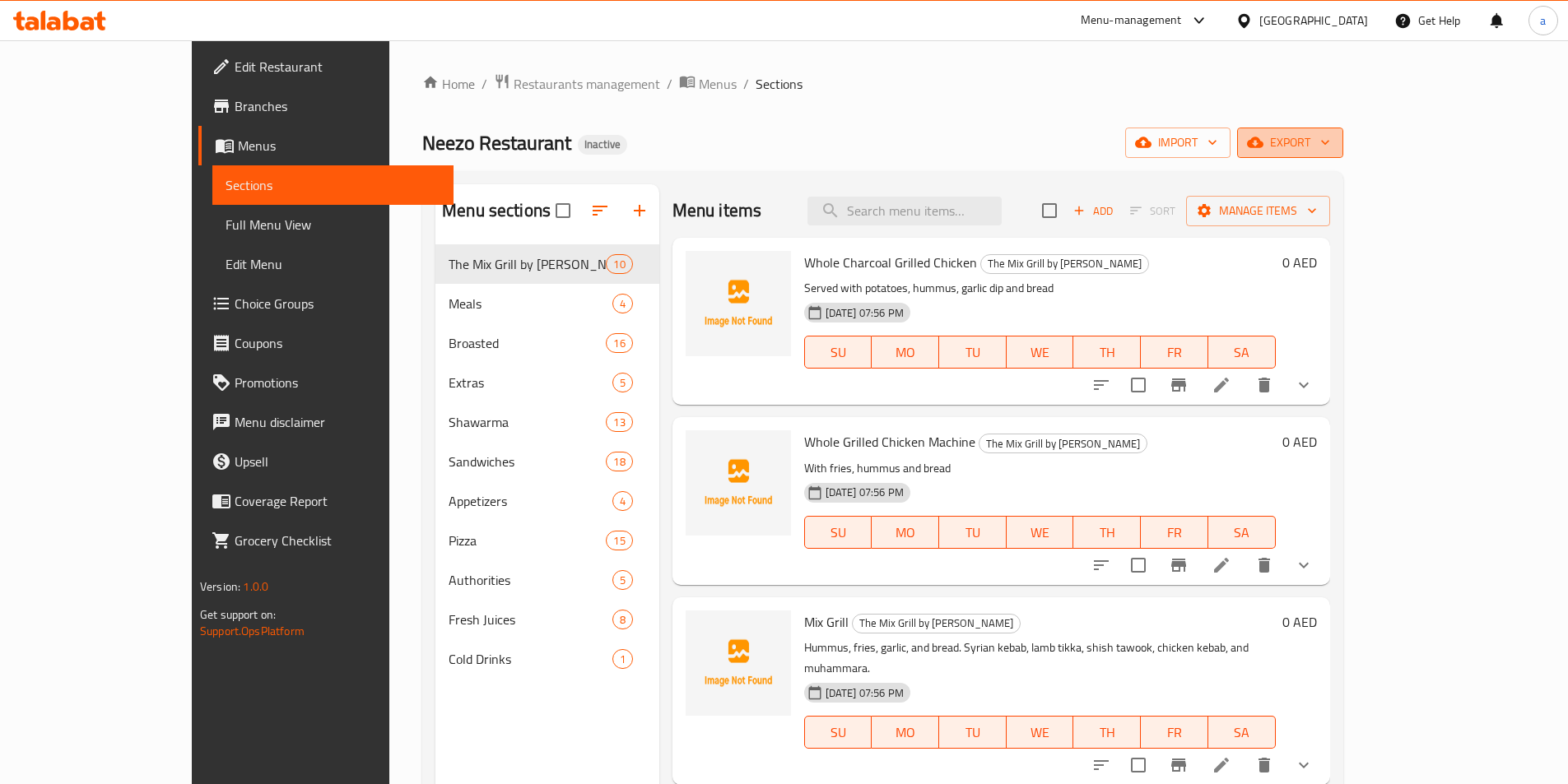
click at [1330, 147] on span "export" at bounding box center [1290, 143] width 80 height 21
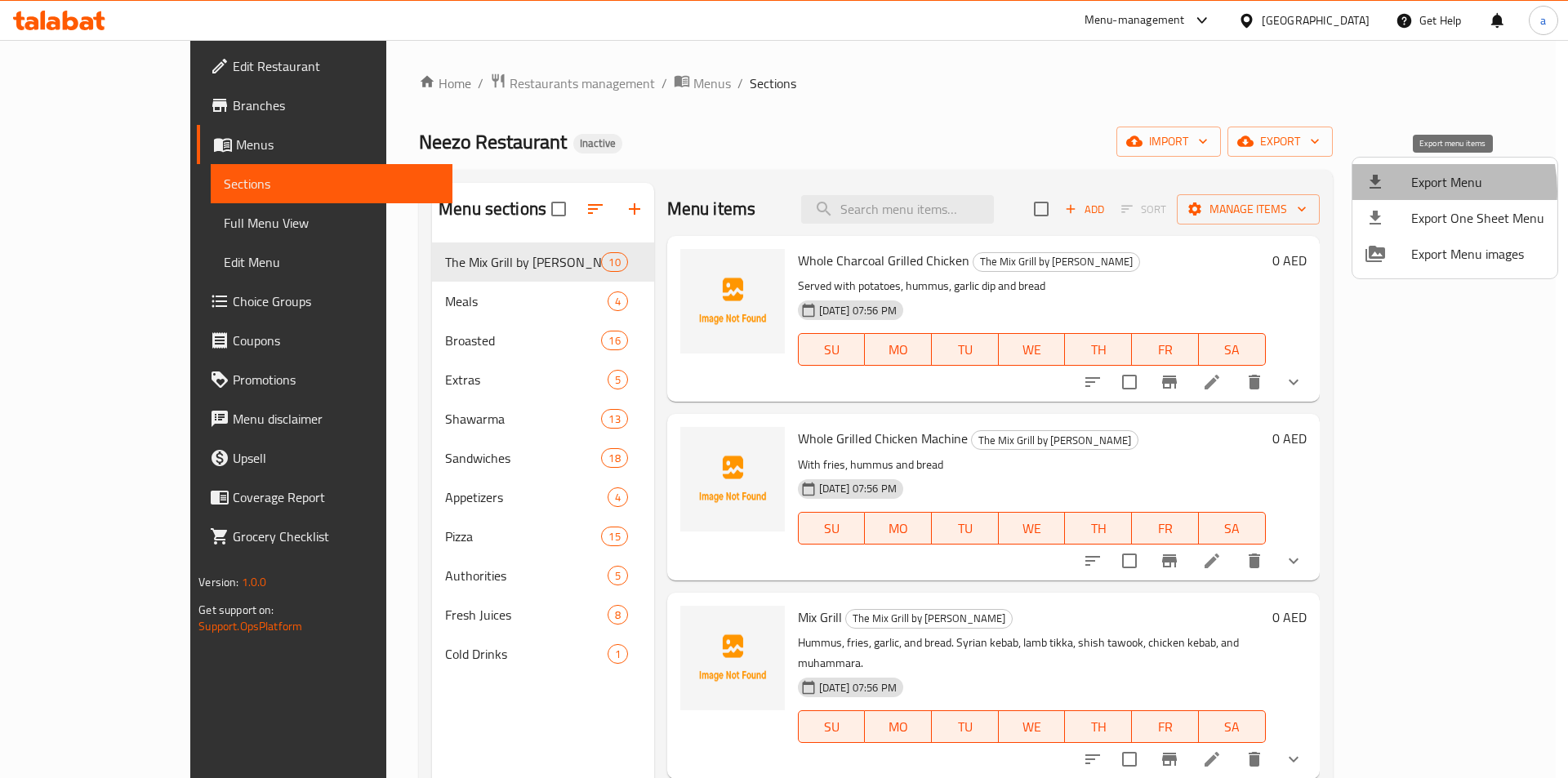
click at [1406, 191] on div at bounding box center [1388, 182] width 46 height 20
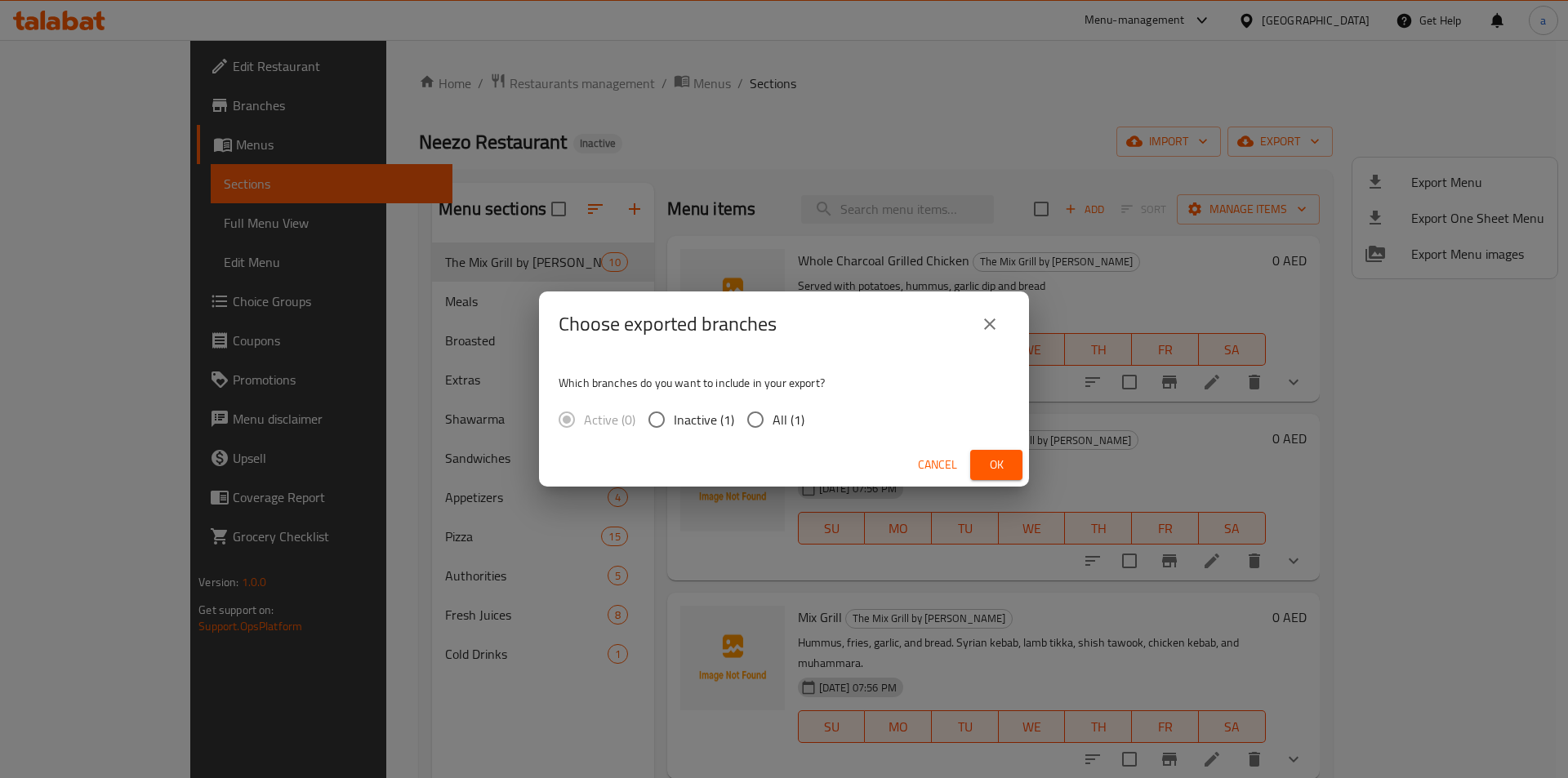
click at [783, 414] on span "All (1)" at bounding box center [788, 420] width 32 height 20
click at [772, 414] on input "All (1)" at bounding box center [755, 420] width 34 height 34
radio input "true"
click at [993, 476] on button "Ok" at bounding box center [996, 464] width 53 height 30
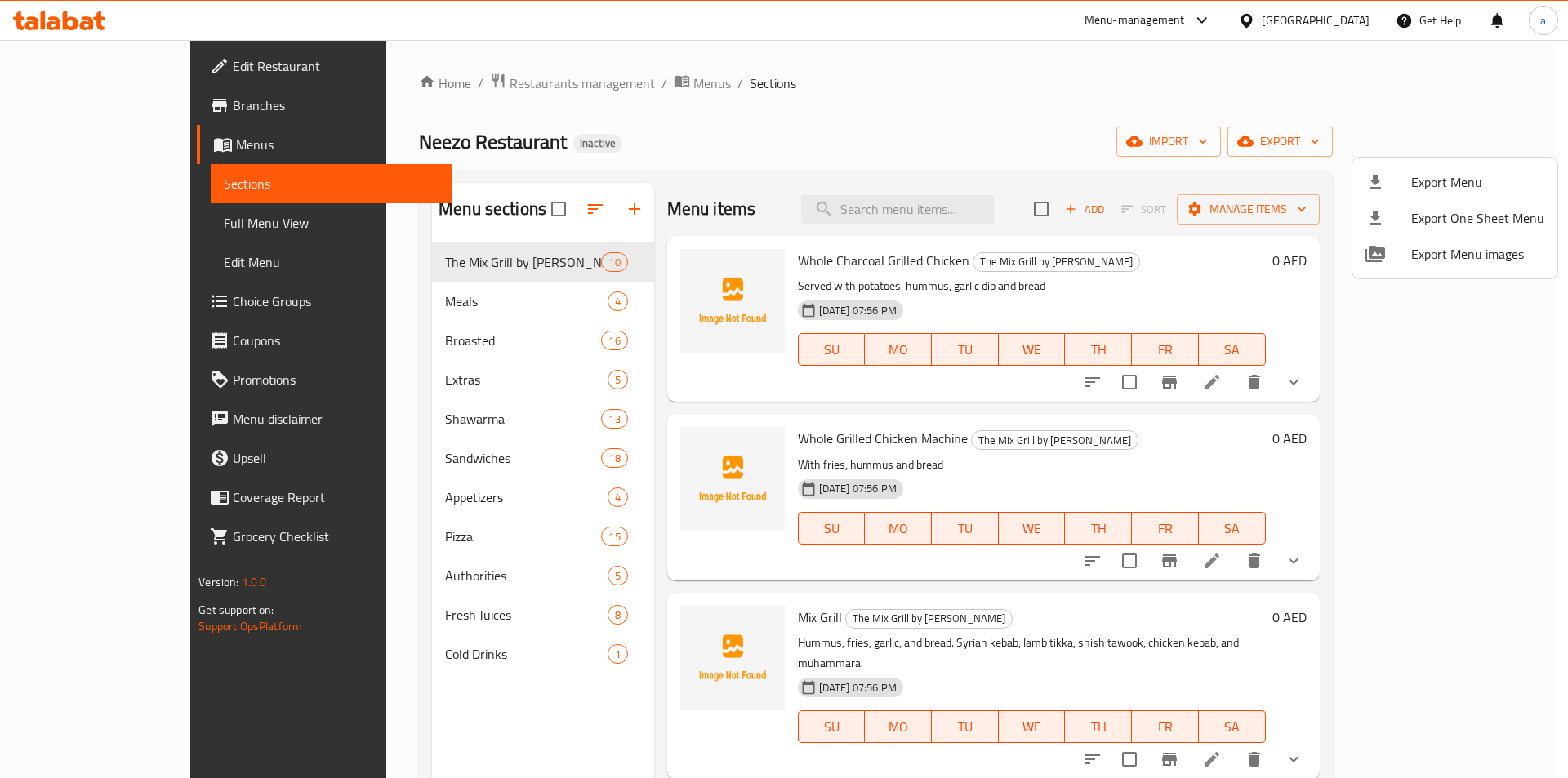
click at [68, 22] on div at bounding box center [784, 389] width 1568 height 778
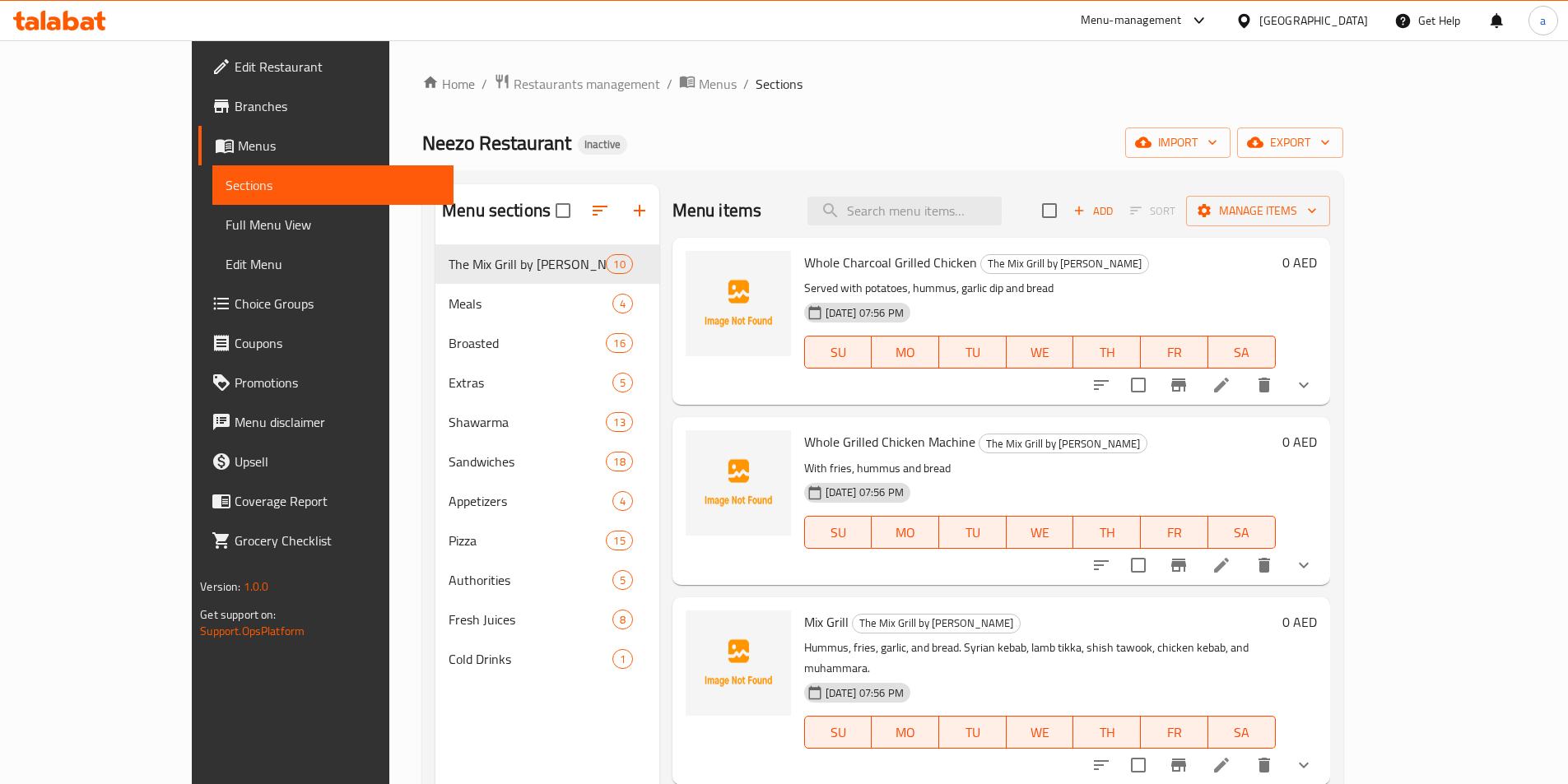
click at [69, 23] on icon at bounding box center [59, 20] width 93 height 20
